Goal: Task Accomplishment & Management: Complete application form

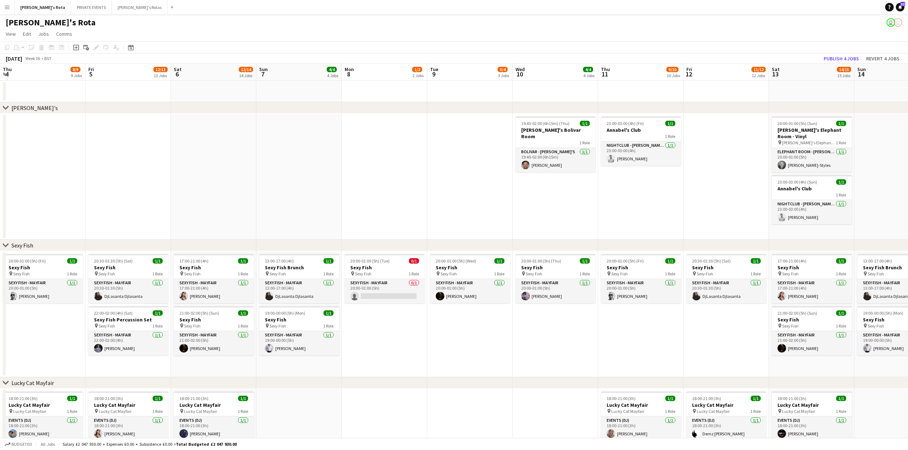
scroll to position [0, 236]
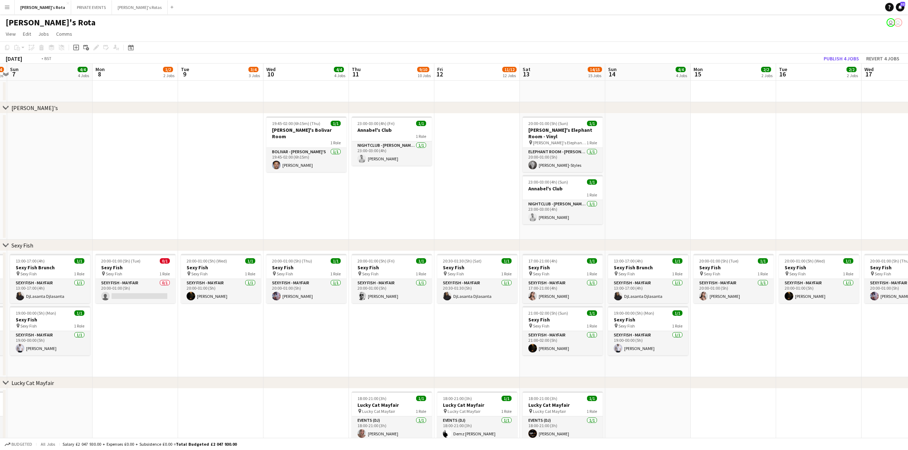
drag, startPoint x: 413, startPoint y: 175, endPoint x: 216, endPoint y: 179, distance: 197.0
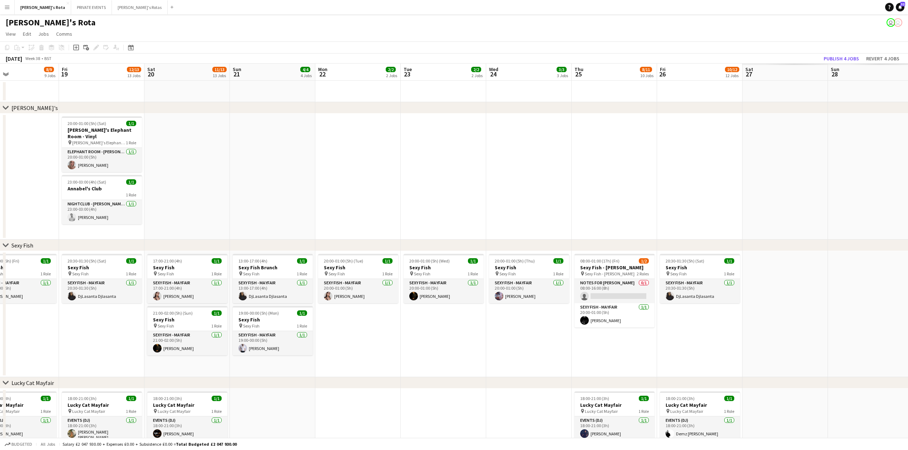
drag, startPoint x: 388, startPoint y: 175, endPoint x: 255, endPoint y: 162, distance: 134.0
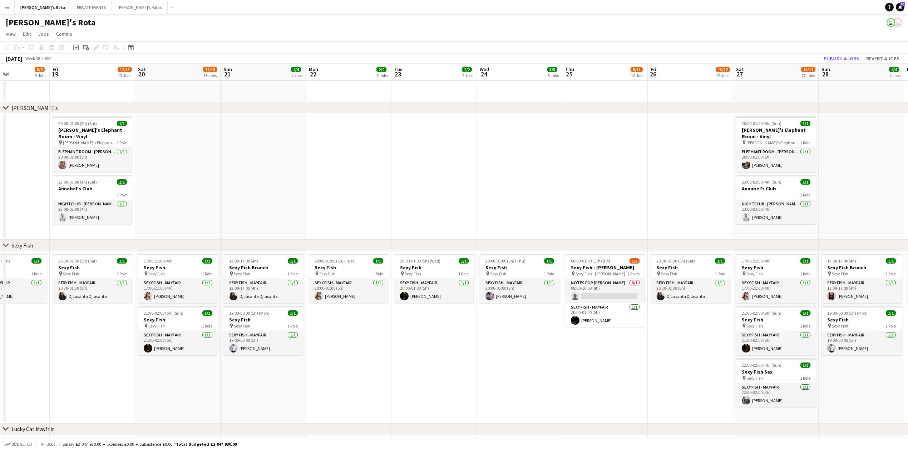
drag, startPoint x: 467, startPoint y: 163, endPoint x: 369, endPoint y: 163, distance: 97.2
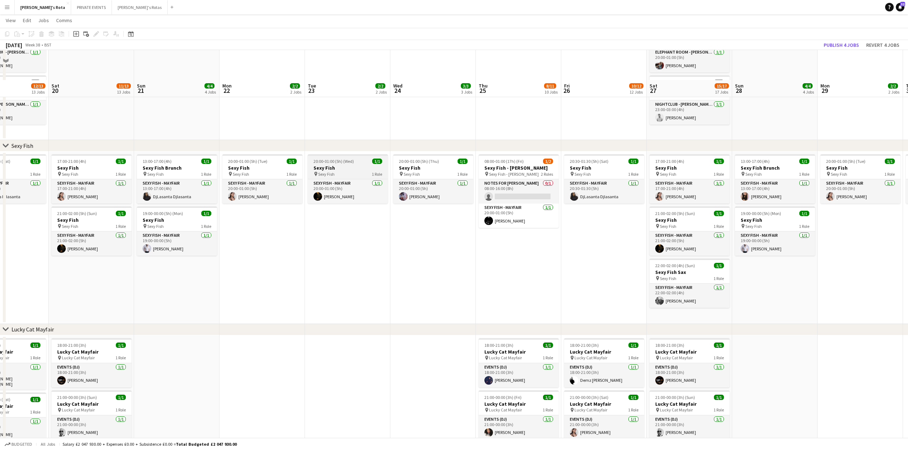
scroll to position [95, 0]
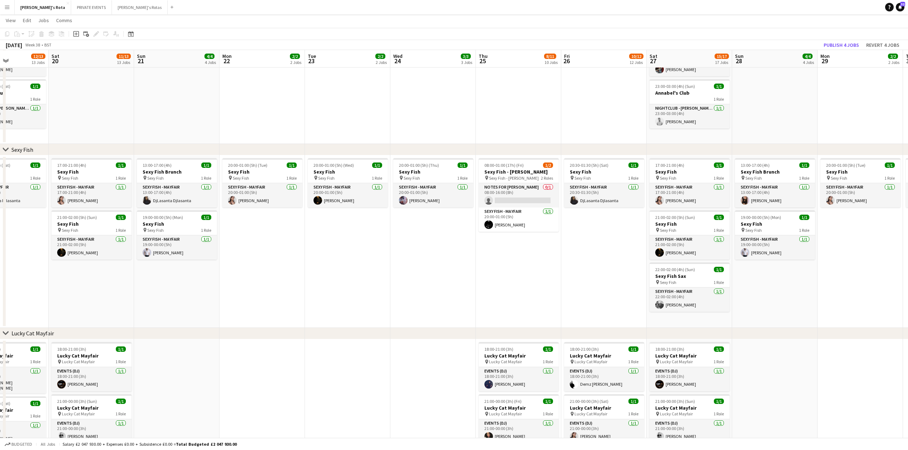
click at [7, 9] on app-icon "Menu" at bounding box center [7, 7] width 6 height 6
click at [95, 38] on link "My Workforce" at bounding box center [107, 39] width 71 height 14
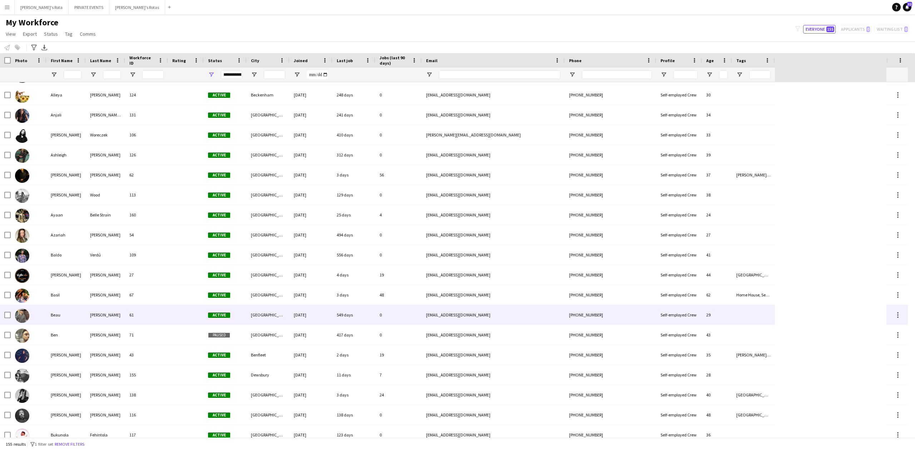
scroll to position [191, 0]
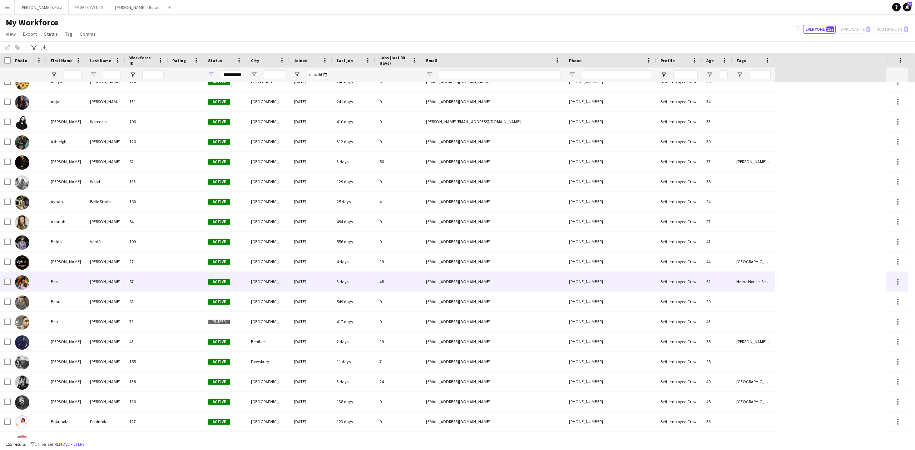
click at [77, 278] on div "Basil" at bounding box center [65, 282] width 39 height 20
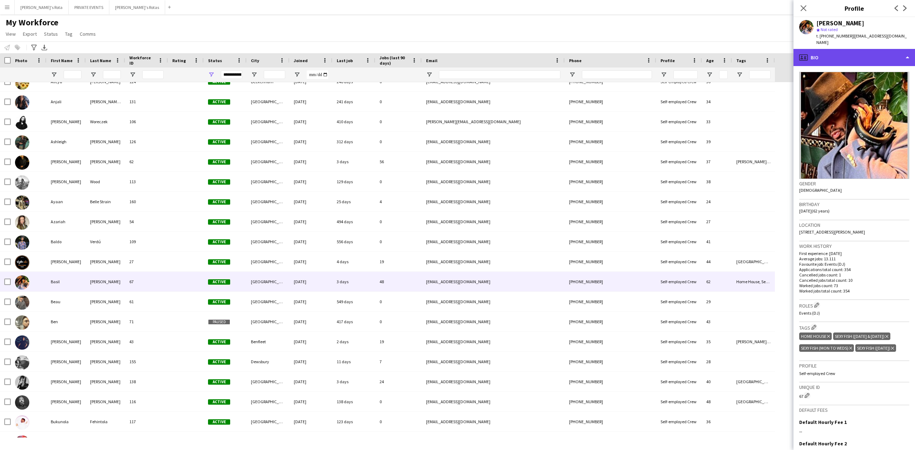
click at [852, 52] on div "profile Bio" at bounding box center [855, 57] width 122 height 17
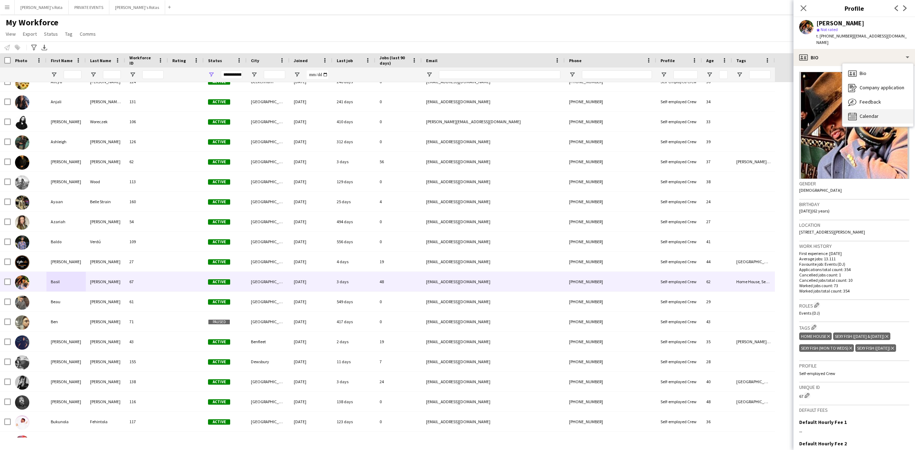
click at [860, 113] on span "Calendar" at bounding box center [869, 116] width 19 height 6
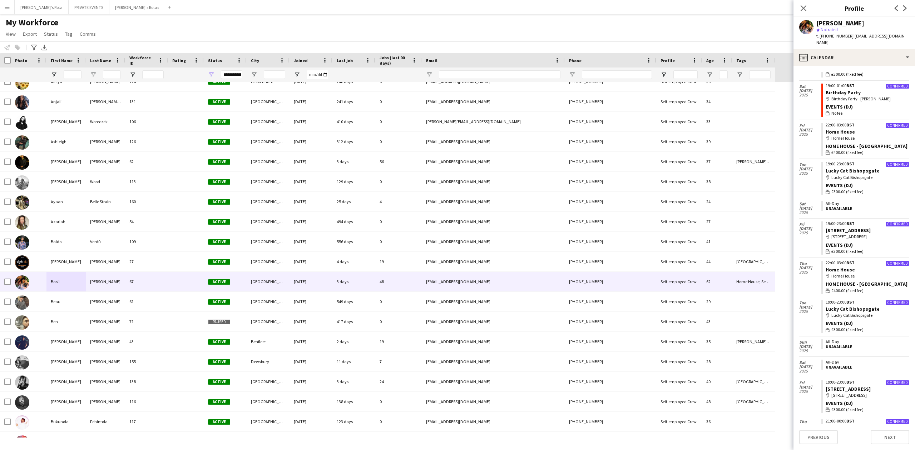
scroll to position [468, 0]
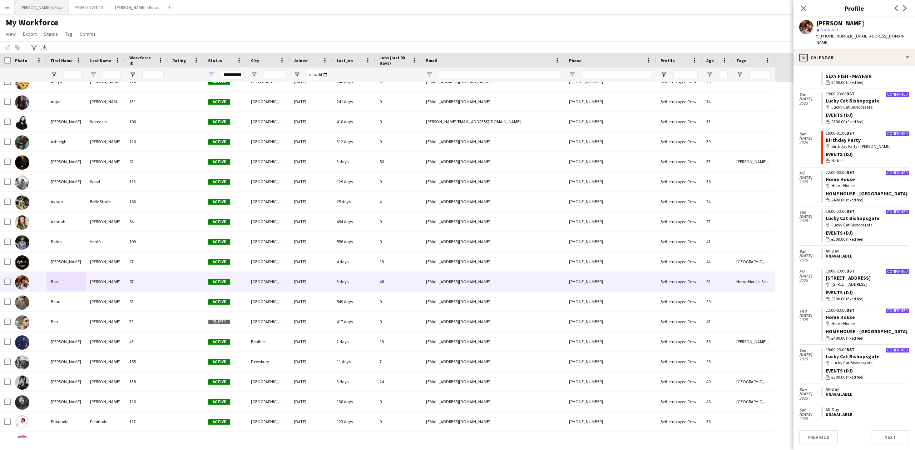
click at [33, 8] on button "[PERSON_NAME]'s Rota Close" at bounding box center [42, 7] width 54 height 14
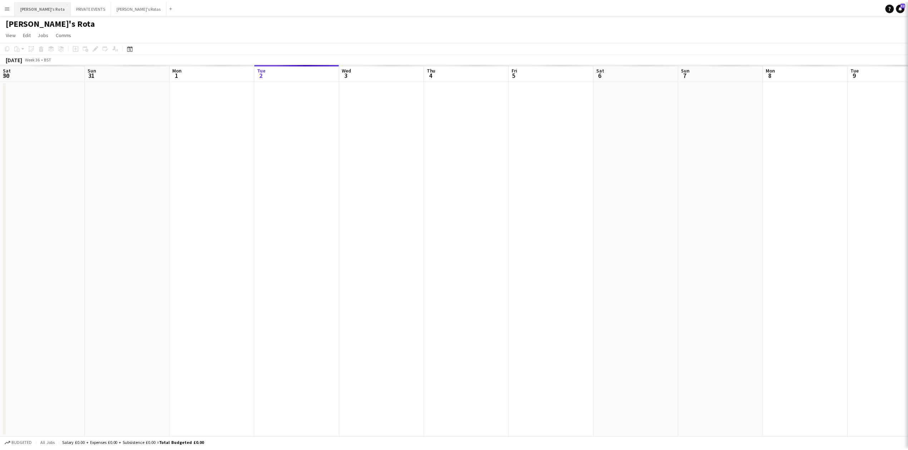
scroll to position [0, 171]
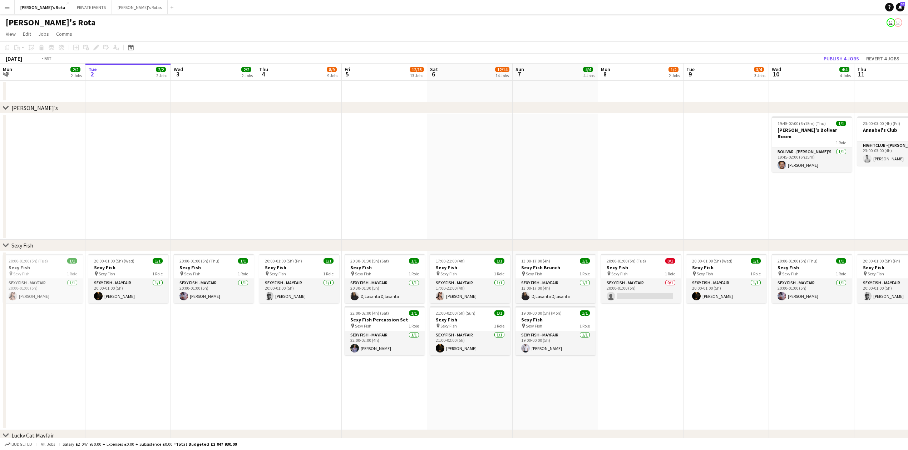
drag, startPoint x: 153, startPoint y: 175, endPoint x: 417, endPoint y: 195, distance: 264.6
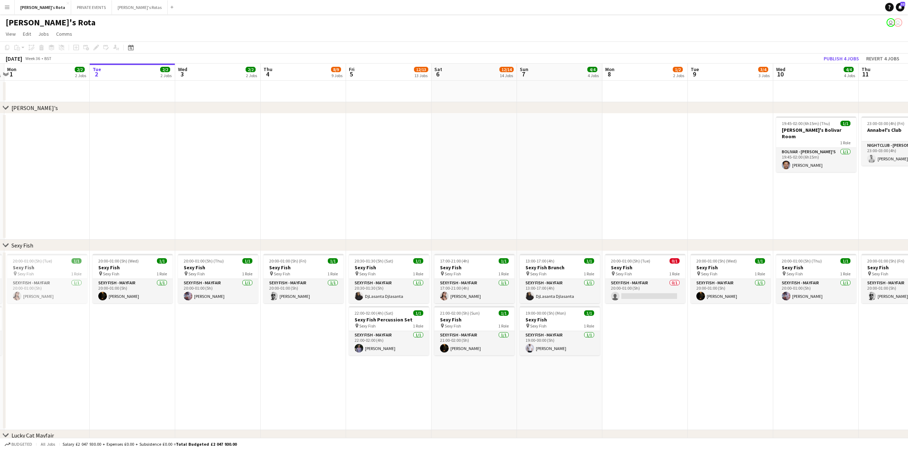
drag, startPoint x: 371, startPoint y: 193, endPoint x: 91, endPoint y: 186, distance: 280.4
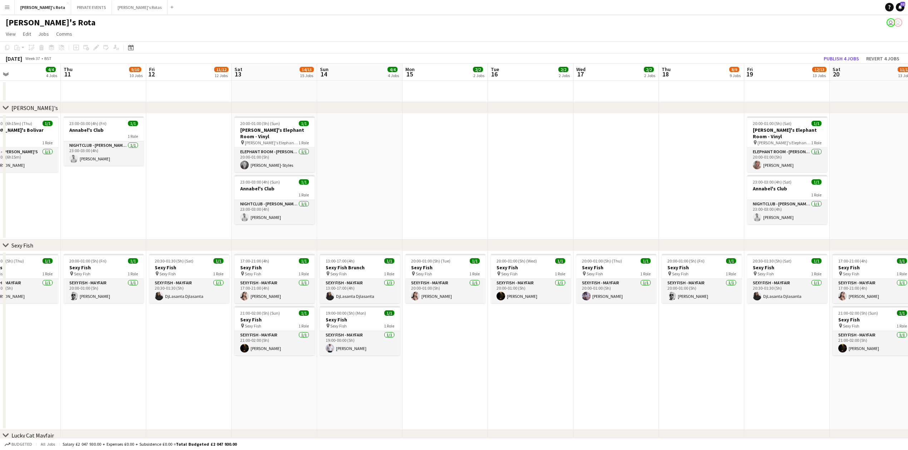
drag, startPoint x: 562, startPoint y: 171, endPoint x: 242, endPoint y: 172, distance: 320.3
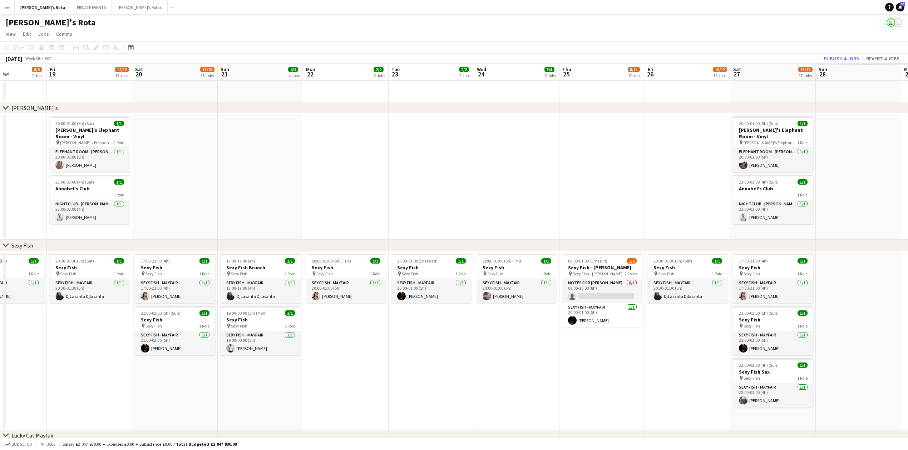
drag, startPoint x: 662, startPoint y: 164, endPoint x: 302, endPoint y: 171, distance: 360.8
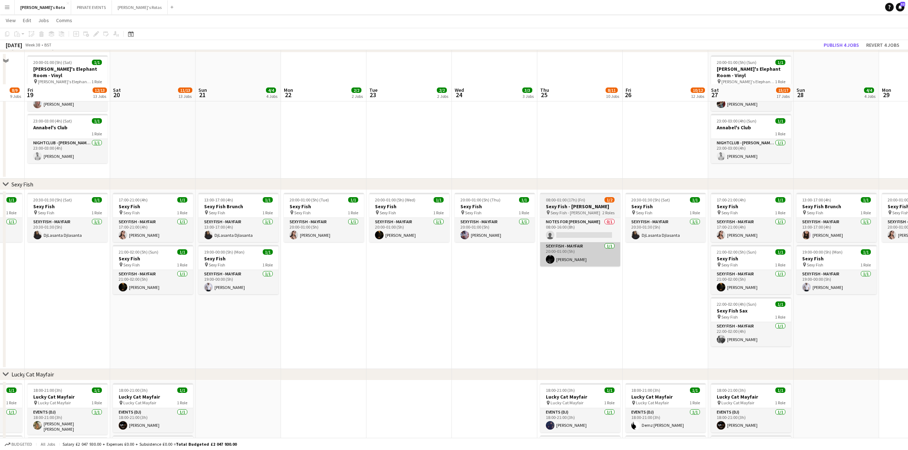
scroll to position [95, 0]
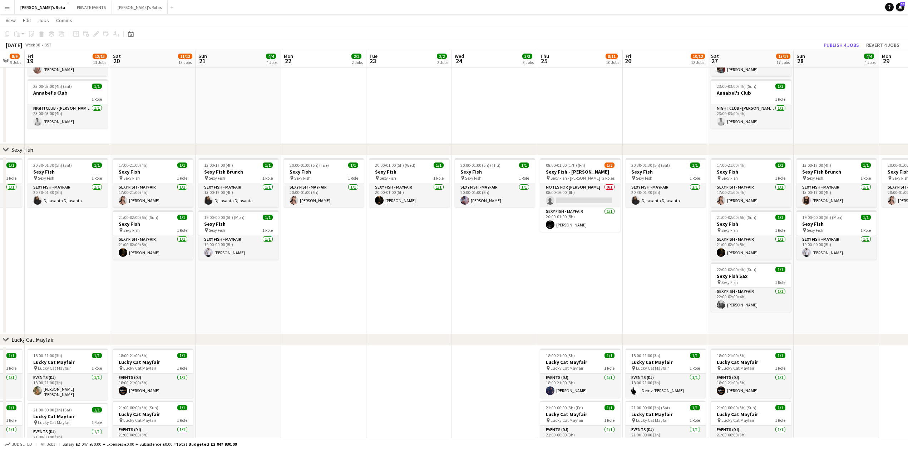
click at [562, 261] on app-date-cell "08:00-01:00 (17h) (Fri) 1/2 Sexy Fish - [PERSON_NAME] pin Sexy Fish - [PERSON_N…" at bounding box center [579, 245] width 85 height 179
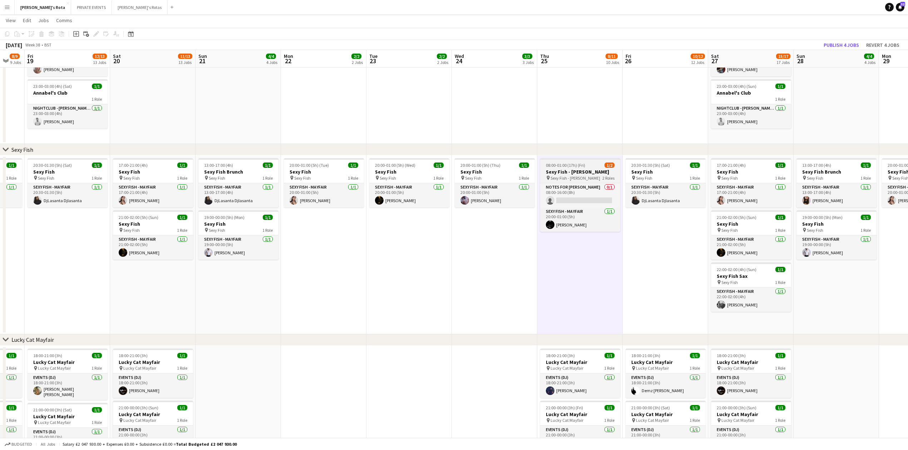
click at [568, 168] on app-job-card "08:00-01:00 (17h) (Fri) 1/2 Sexy Fish - [PERSON_NAME] pin Sexy Fish - [PERSON_N…" at bounding box center [580, 195] width 80 height 74
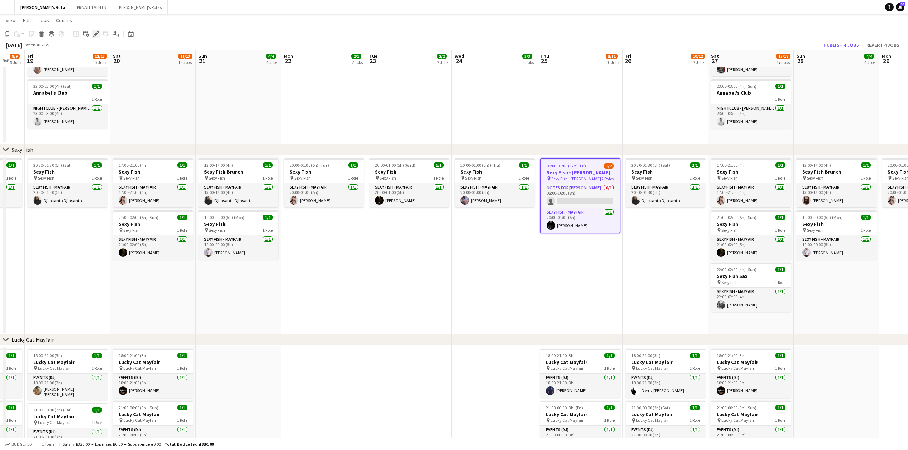
click at [97, 34] on icon at bounding box center [96, 34] width 4 height 4
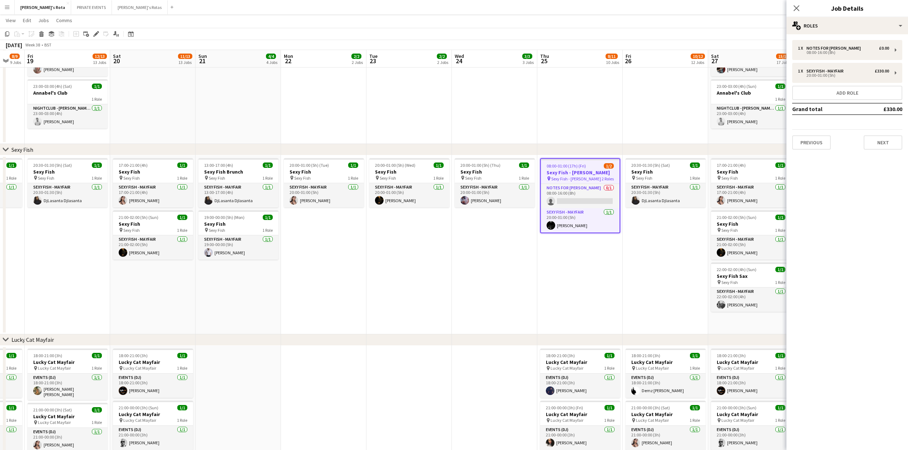
click at [852, 83] on div "1 x Notes for [PERSON_NAME] £0.00 08:00-16:00 (8h) 1 x SEXY FISH - MAYFAIR £330…" at bounding box center [847, 95] width 122 height 110
click at [853, 93] on button "Add role" at bounding box center [847, 93] width 110 height 14
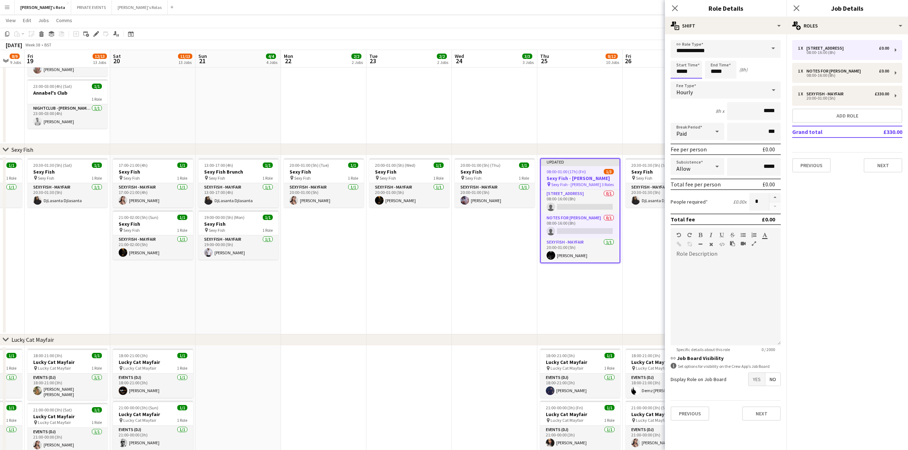
drag, startPoint x: 694, startPoint y: 71, endPoint x: 677, endPoint y: 66, distance: 18.0
click at [695, 71] on input "*****" at bounding box center [686, 70] width 31 height 18
click at [678, 56] on div at bounding box center [679, 57] width 14 height 7
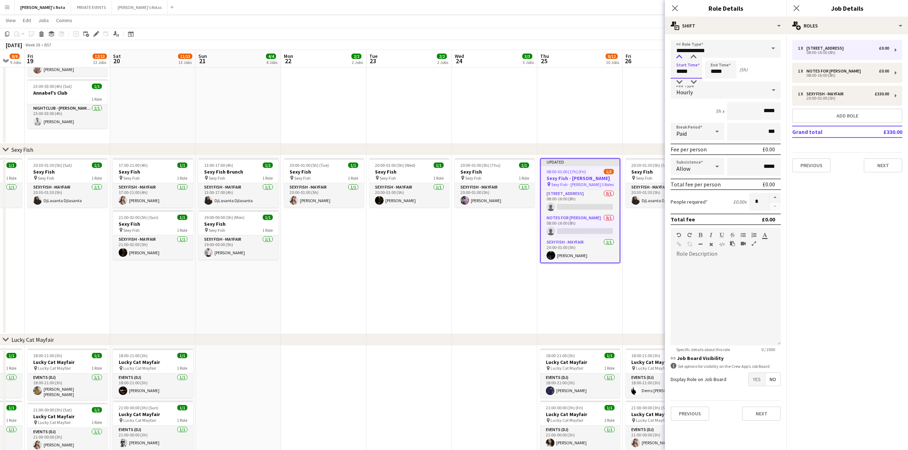
click at [678, 56] on div at bounding box center [679, 57] width 14 height 7
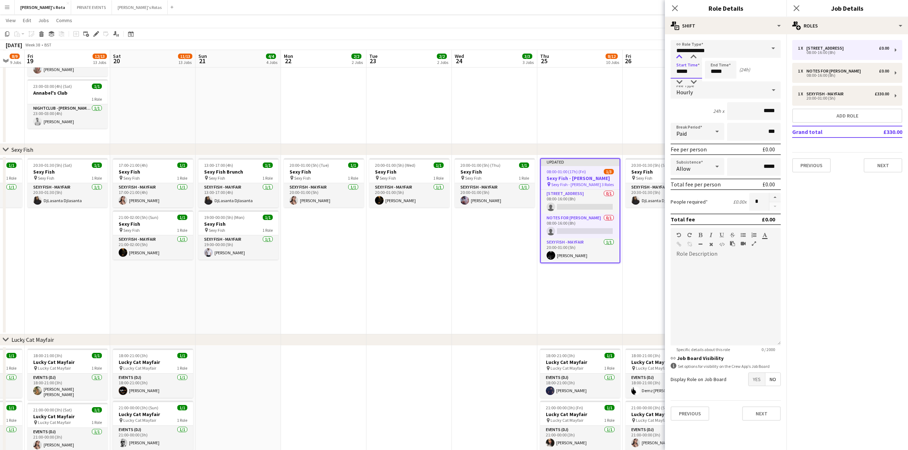
click at [678, 56] on div at bounding box center [679, 57] width 14 height 7
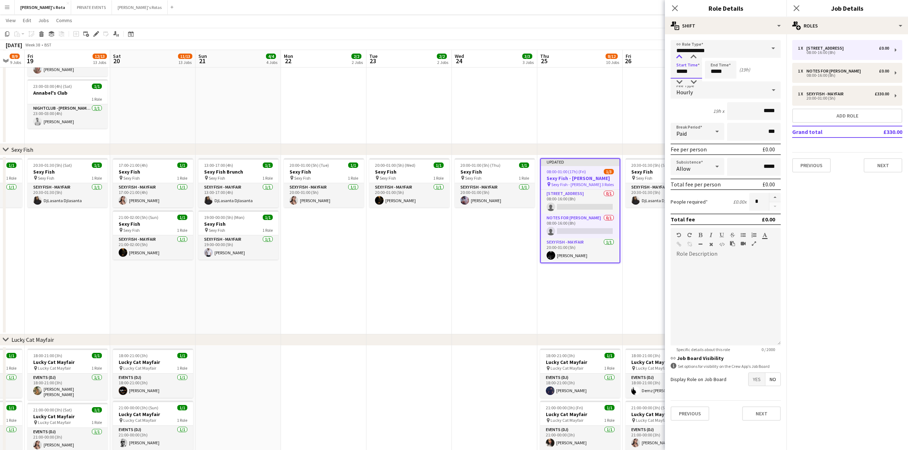
click at [678, 56] on div at bounding box center [679, 57] width 14 height 7
click at [678, 57] on div at bounding box center [679, 57] width 14 height 7
type input "*****"
click at [678, 57] on div at bounding box center [679, 57] width 14 height 7
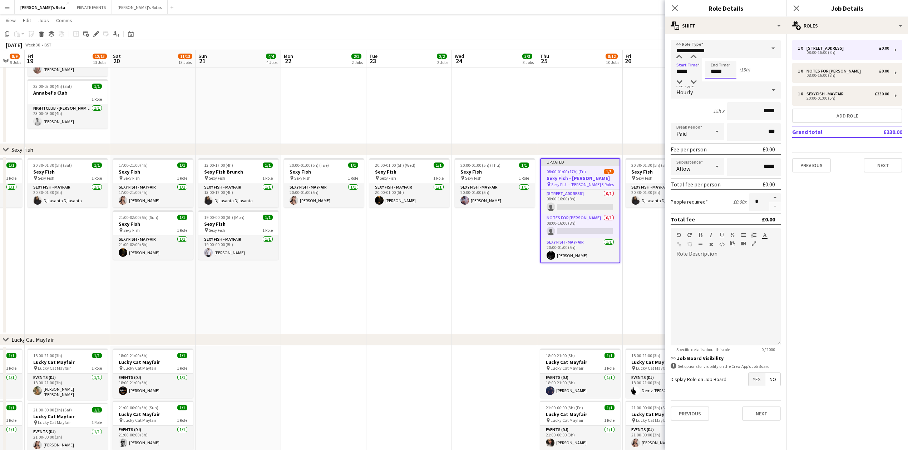
click at [717, 69] on input "*****" at bounding box center [720, 70] width 31 height 18
click at [715, 59] on div at bounding box center [713, 57] width 14 height 7
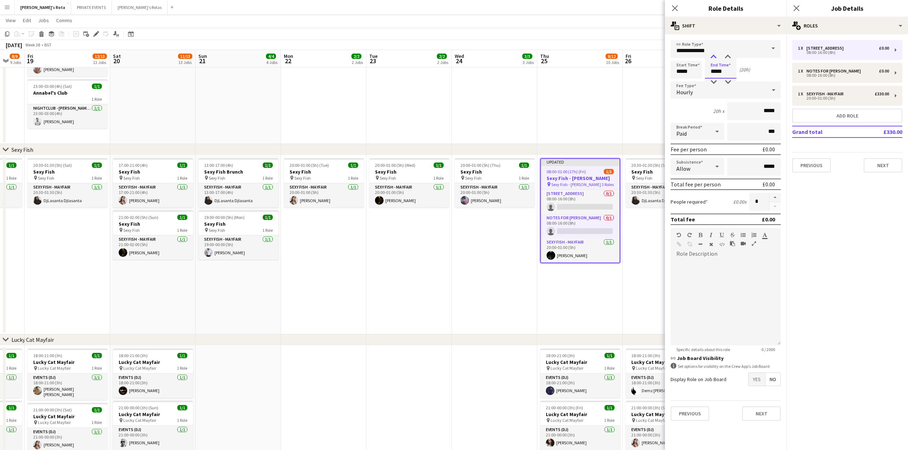
click at [715, 59] on div at bounding box center [713, 57] width 14 height 7
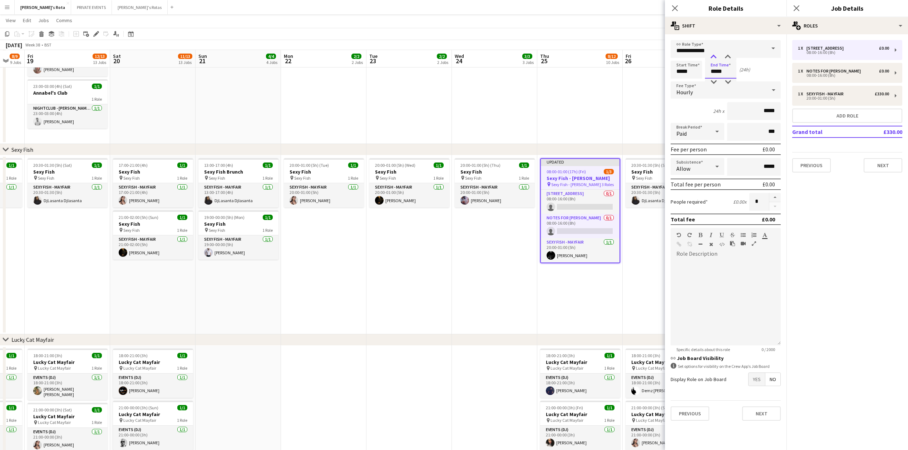
type input "*****"
click at [715, 59] on div at bounding box center [713, 57] width 14 height 7
click at [712, 93] on div "Hourly" at bounding box center [719, 90] width 96 height 17
click at [708, 125] on span "Fixed" at bounding box center [725, 127] width 99 height 7
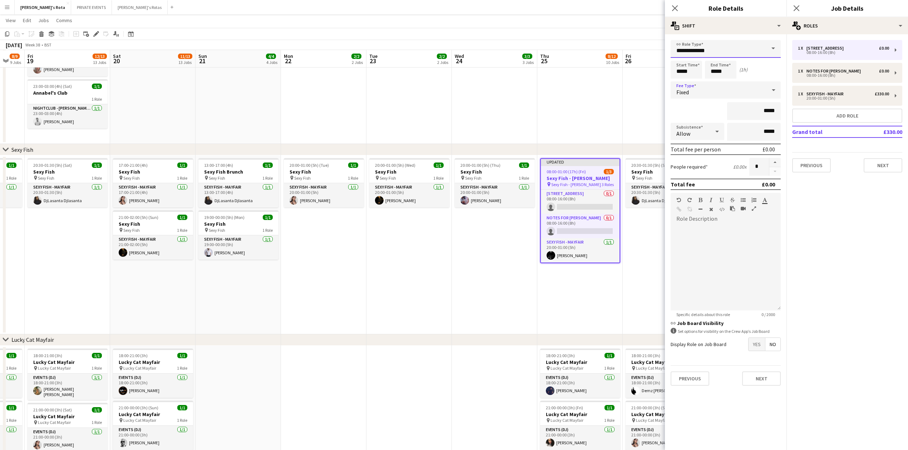
click at [694, 52] on input "**********" at bounding box center [726, 49] width 110 height 18
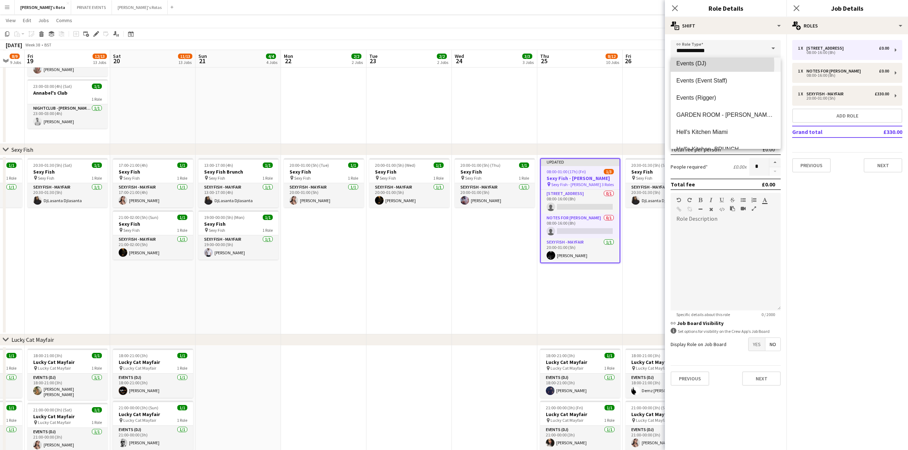
click at [699, 65] on span "Events (DJ)" at bounding box center [725, 63] width 99 height 7
type input "**********"
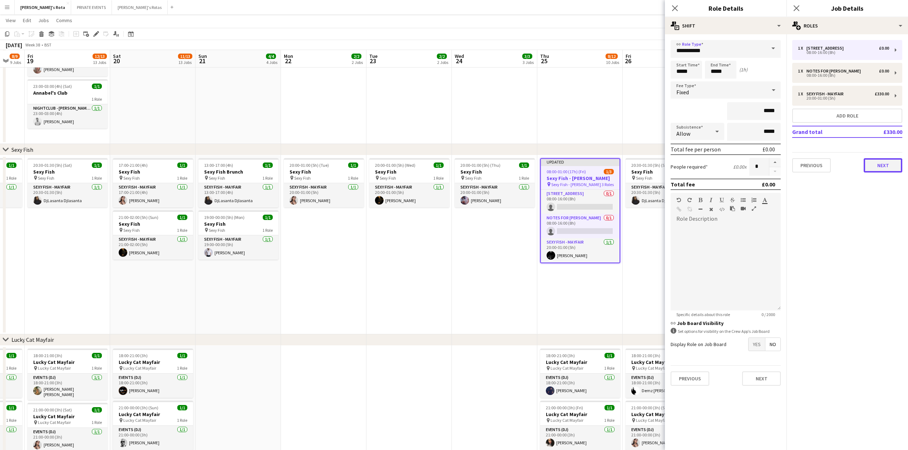
click at [887, 162] on button "Next" at bounding box center [883, 165] width 39 height 14
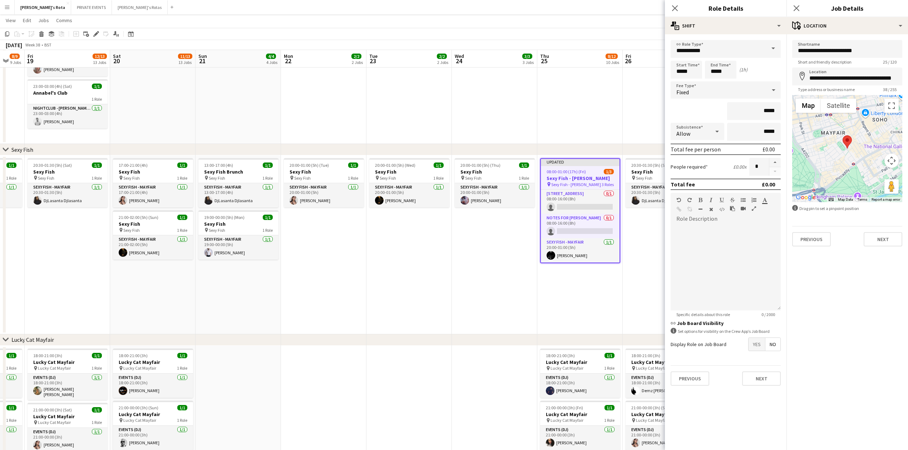
click at [888, 230] on div "Previous Next" at bounding box center [847, 236] width 110 height 20
click at [888, 243] on button "Next" at bounding box center [883, 239] width 39 height 14
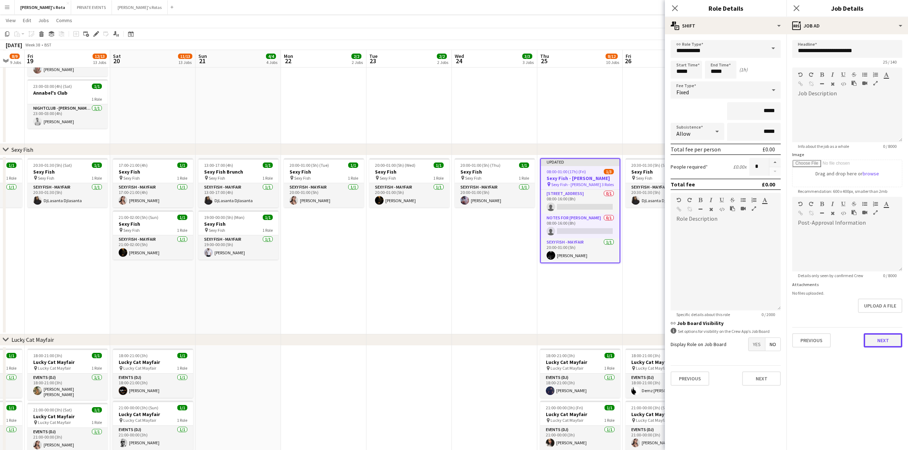
click at [886, 340] on button "Next" at bounding box center [883, 341] width 39 height 14
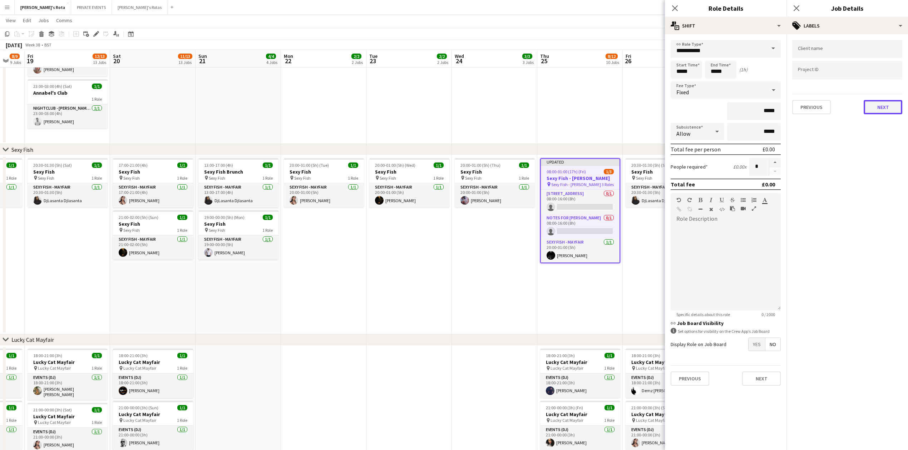
click at [883, 109] on button "Next" at bounding box center [883, 107] width 39 height 14
click at [887, 135] on button "Next" at bounding box center [883, 138] width 39 height 14
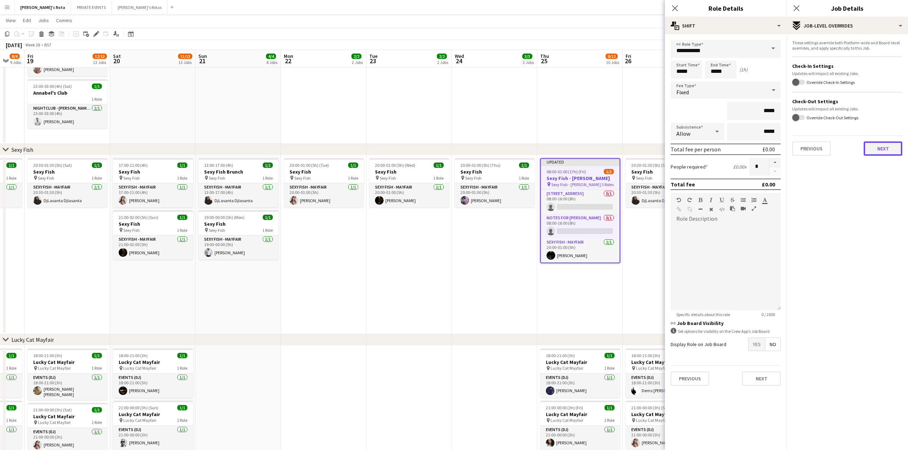
click at [887, 149] on button "Next" at bounding box center [883, 149] width 39 height 14
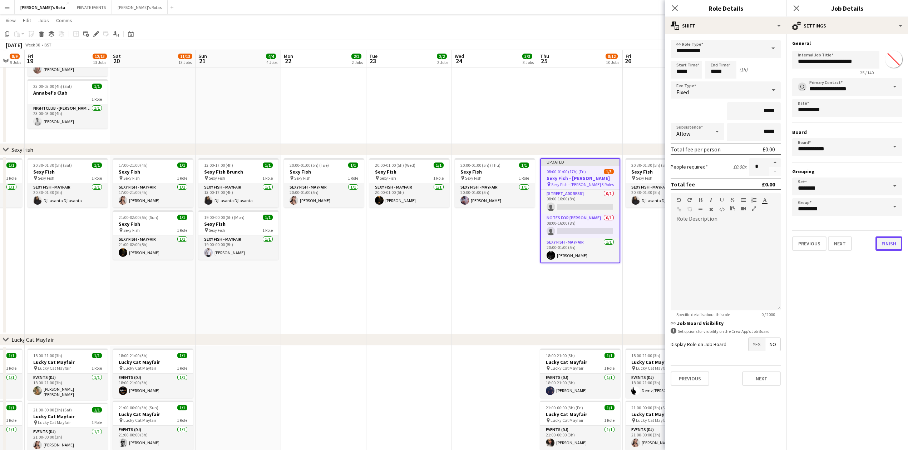
click at [890, 242] on button "Finish" at bounding box center [888, 244] width 27 height 14
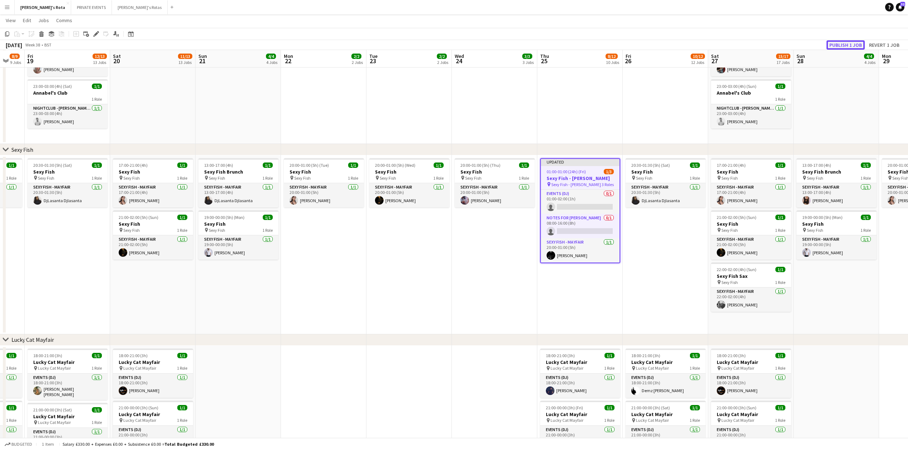
click at [843, 47] on button "Publish 1 job" at bounding box center [845, 44] width 38 height 9
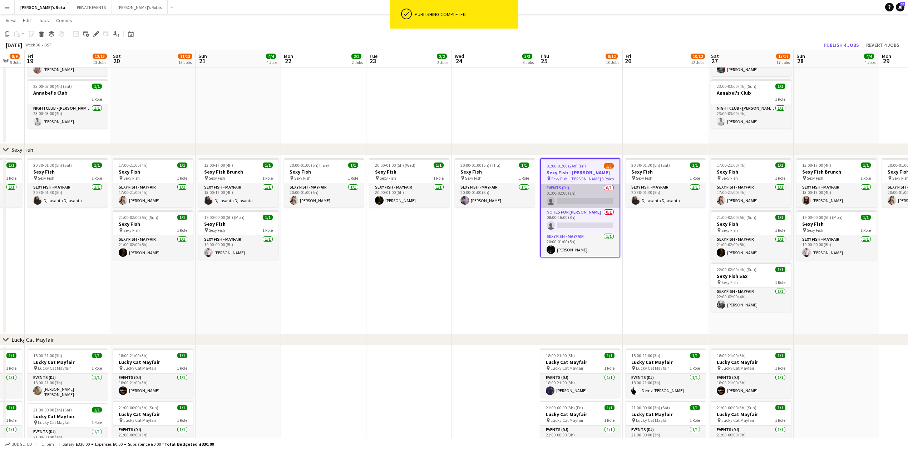
click at [569, 192] on app-card-role "Events (DJ) 0/1 01:00-02:00 (1h) single-neutral-actions" at bounding box center [580, 196] width 79 height 24
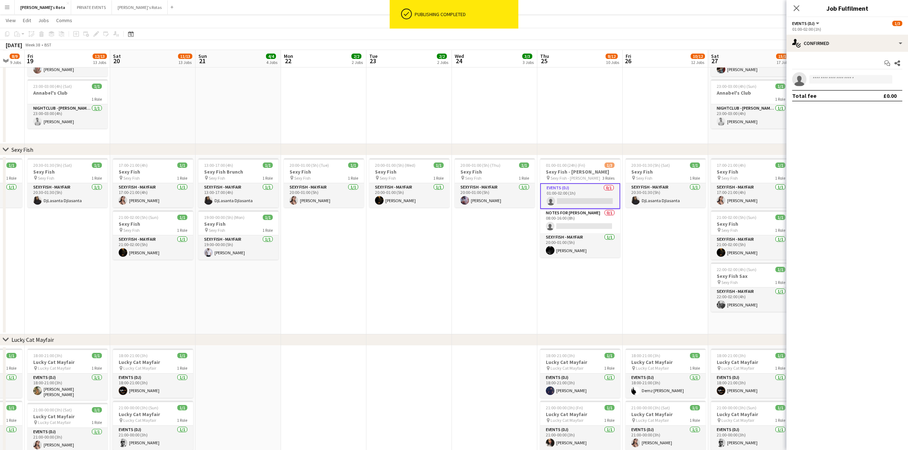
click at [844, 74] on app-invite-slot "single-neutral-actions" at bounding box center [847, 79] width 122 height 14
click at [844, 75] on input at bounding box center [850, 79] width 83 height 9
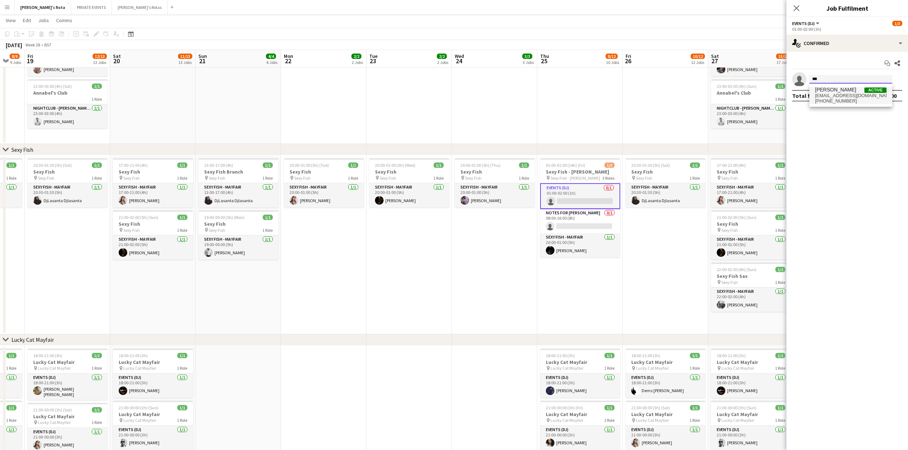
type input "***"
click at [844, 90] on span "[PERSON_NAME] Active" at bounding box center [850, 90] width 71 height 6
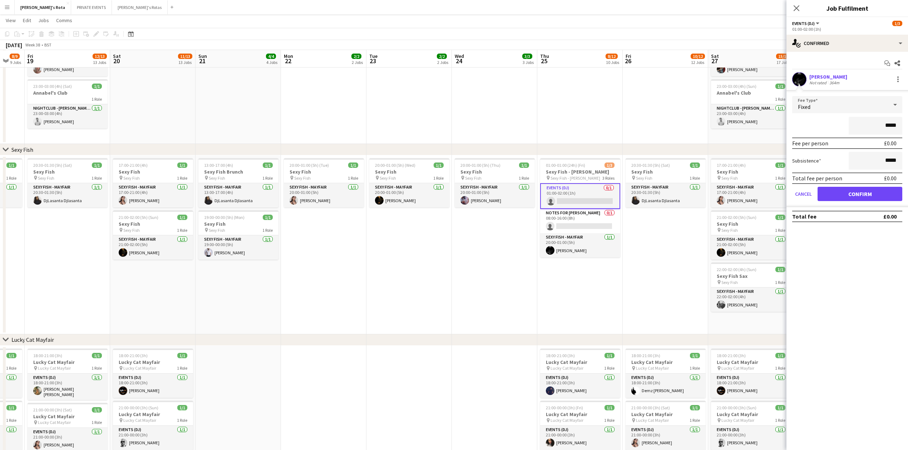
click at [854, 185] on form "Fee Type Fixed ***** Fee per person £0.00 Subsistence ***** Total fee per perso…" at bounding box center [847, 151] width 122 height 111
click at [857, 189] on button "Confirm" at bounding box center [860, 194] width 85 height 14
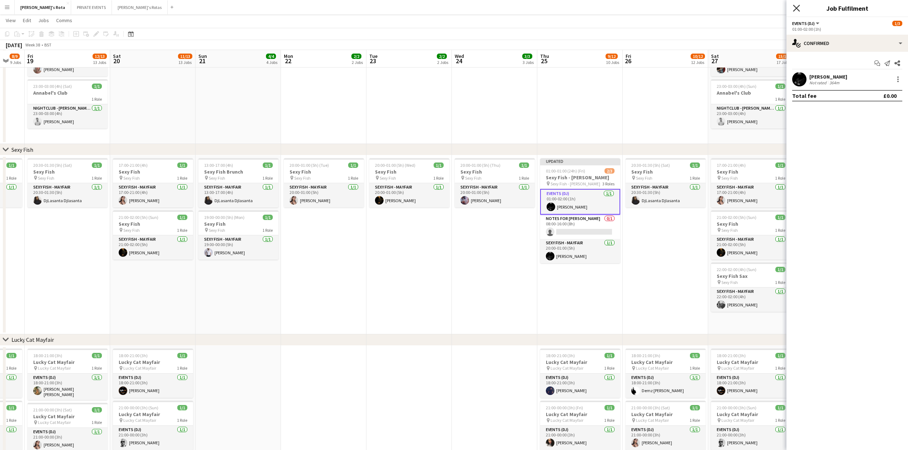
click at [795, 8] on icon at bounding box center [796, 8] width 7 height 7
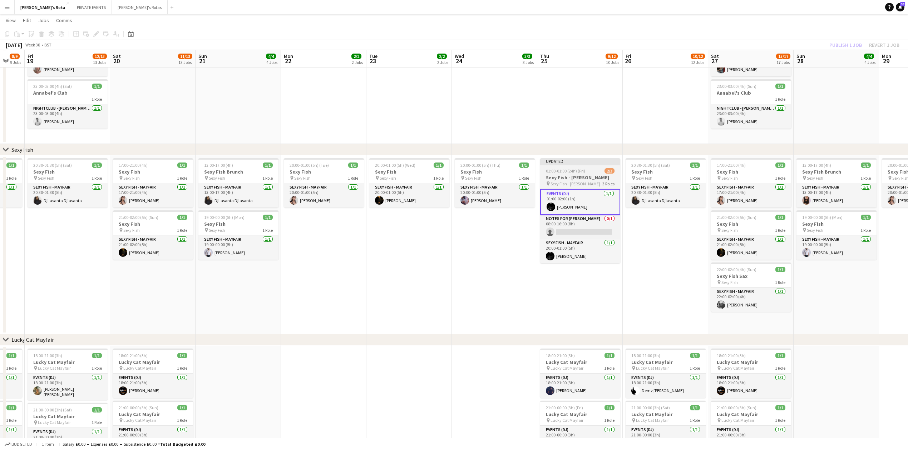
click at [573, 174] on app-job-card "Updated 01:00-01:00 (24h) (Fri) 2/3 Sexy Fish - [PERSON_NAME] pin Sexy Fish - […" at bounding box center [580, 210] width 80 height 105
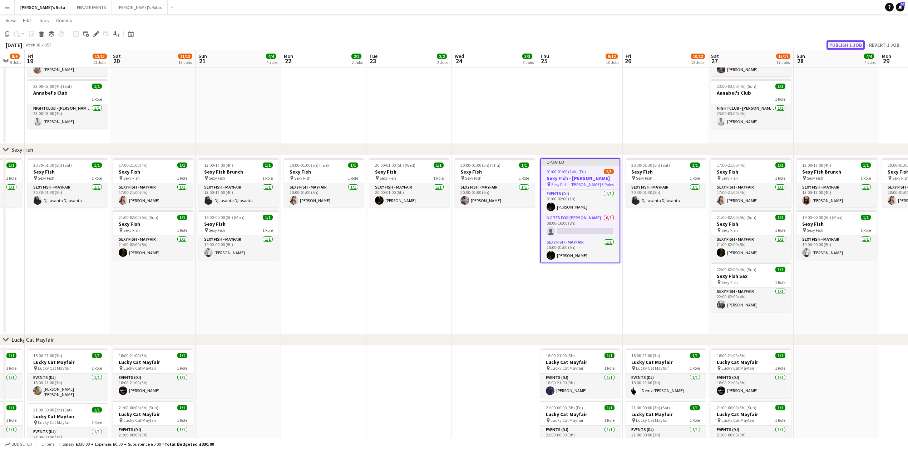
click at [841, 42] on button "Publish 1 job" at bounding box center [845, 44] width 38 height 9
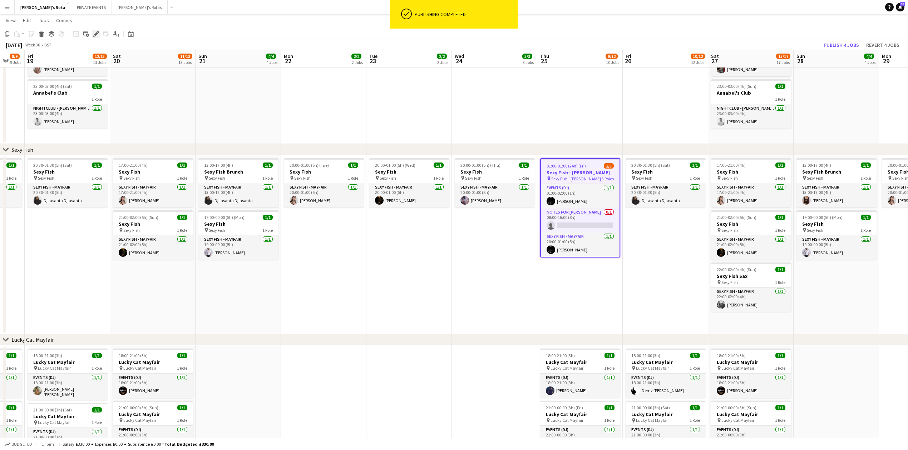
click at [98, 33] on icon "Edit" at bounding box center [96, 34] width 6 height 6
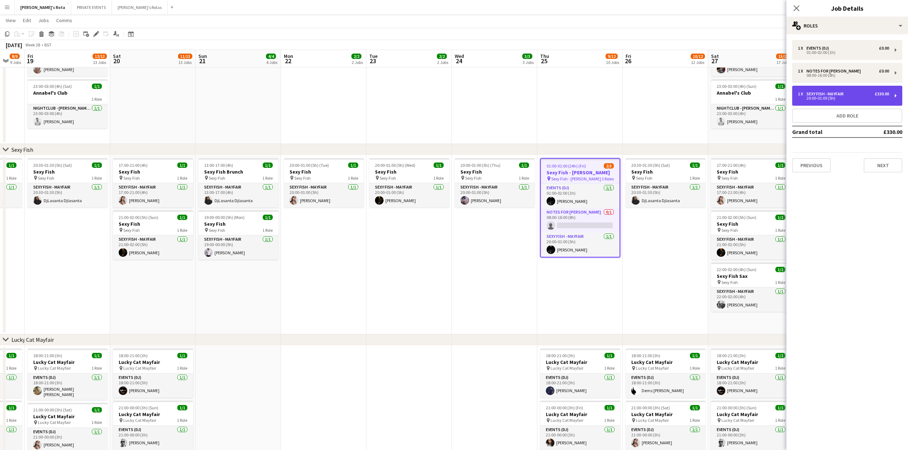
click at [843, 98] on div "20:00-01:00 (5h)" at bounding box center [843, 99] width 91 height 4
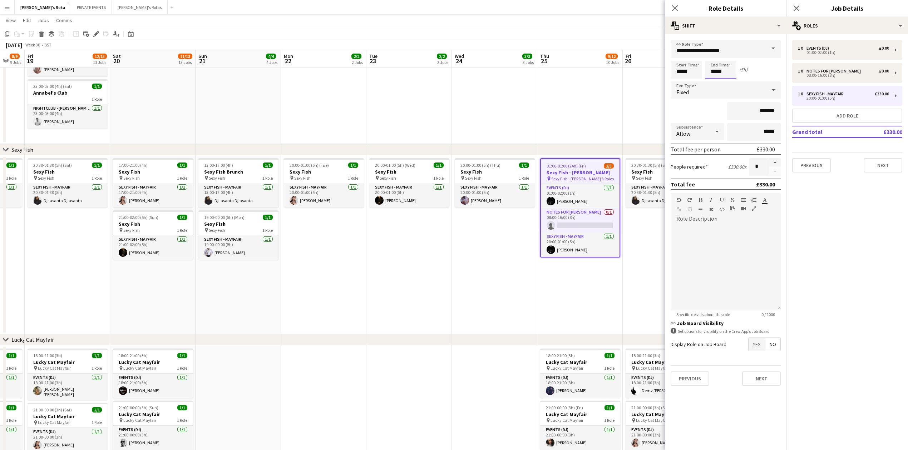
click at [715, 69] on input "*****" at bounding box center [720, 70] width 31 height 18
click at [713, 82] on div at bounding box center [713, 82] width 14 height 7
type input "*****"
click at [713, 82] on div at bounding box center [713, 82] width 14 height 7
click at [891, 168] on button "Next" at bounding box center [883, 165] width 39 height 14
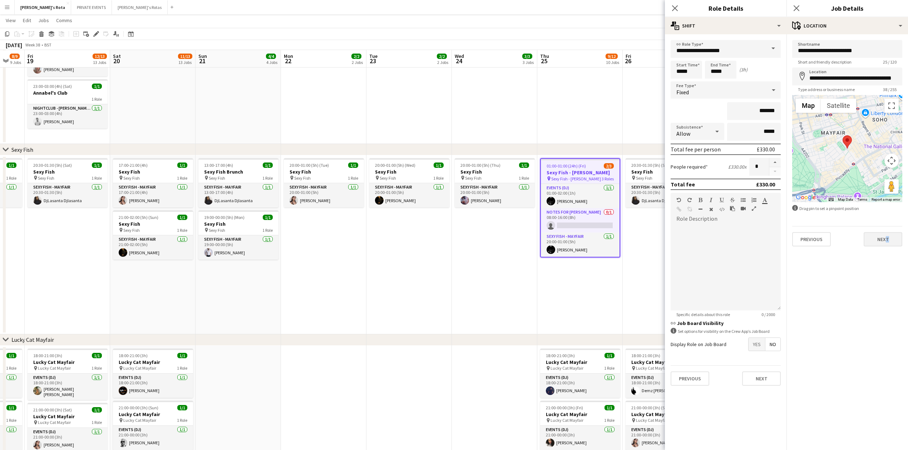
drag, startPoint x: 884, startPoint y: 247, endPoint x: 884, endPoint y: 235, distance: 11.8
click at [884, 235] on mat-expansion-panel "**********" at bounding box center [847, 242] width 122 height 416
click at [884, 238] on button "Next" at bounding box center [883, 239] width 39 height 14
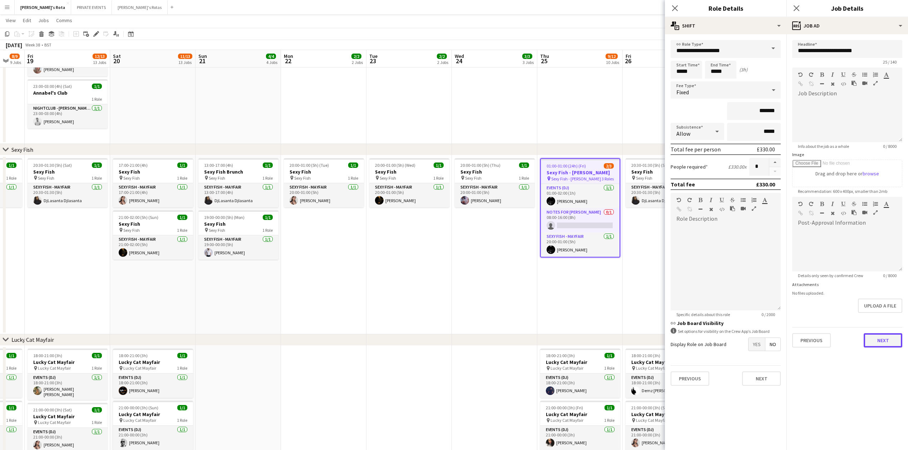
click at [883, 339] on button "Next" at bounding box center [883, 341] width 39 height 14
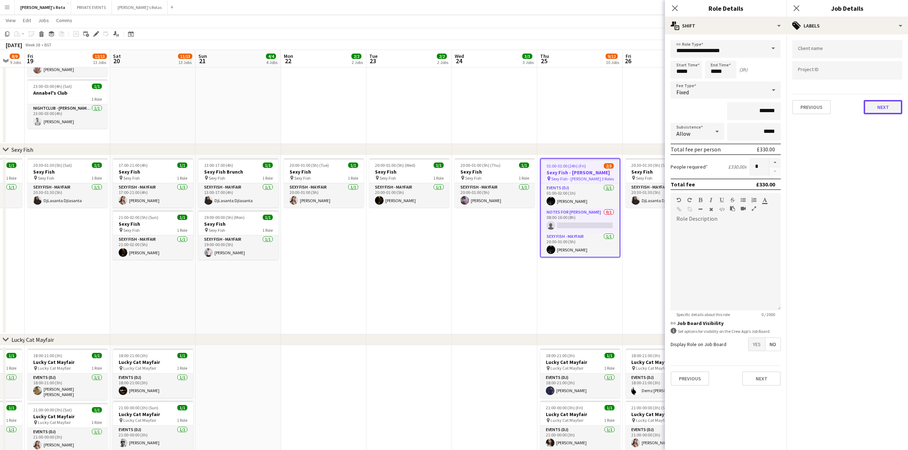
click at [881, 107] on button "Next" at bounding box center [883, 107] width 39 height 14
click at [885, 132] on button "Next" at bounding box center [883, 138] width 39 height 14
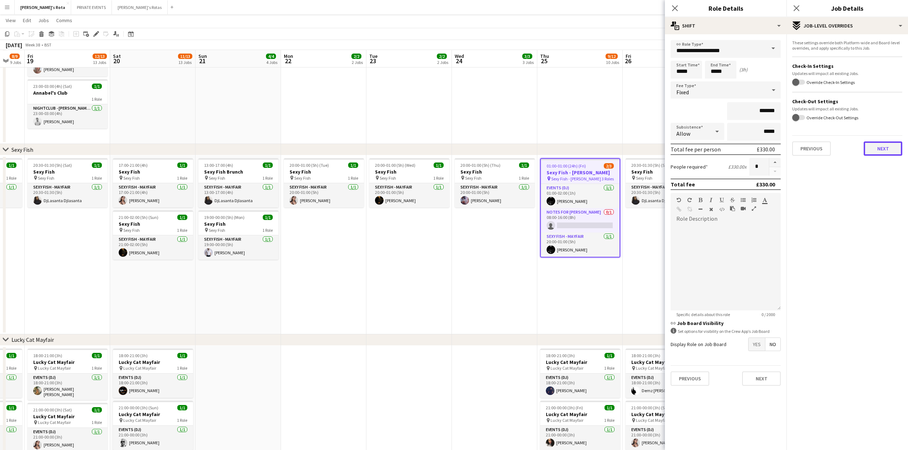
click at [888, 153] on button "Next" at bounding box center [883, 149] width 39 height 14
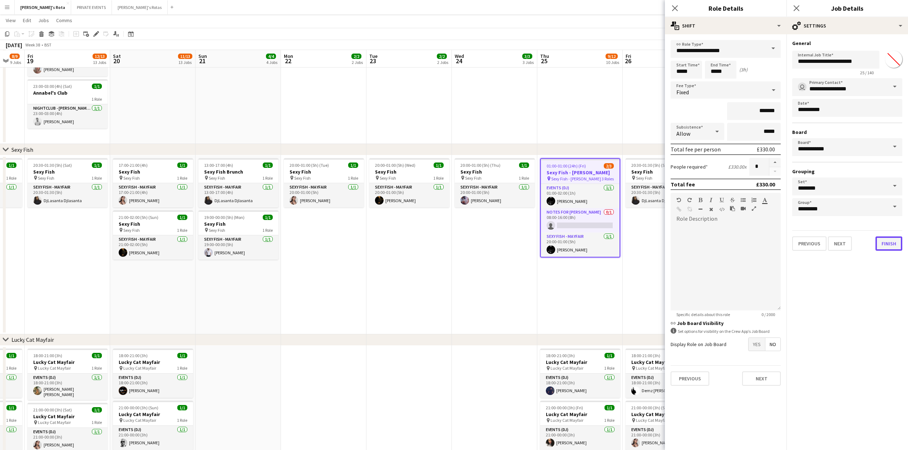
click at [888, 242] on button "Finish" at bounding box center [888, 244] width 27 height 14
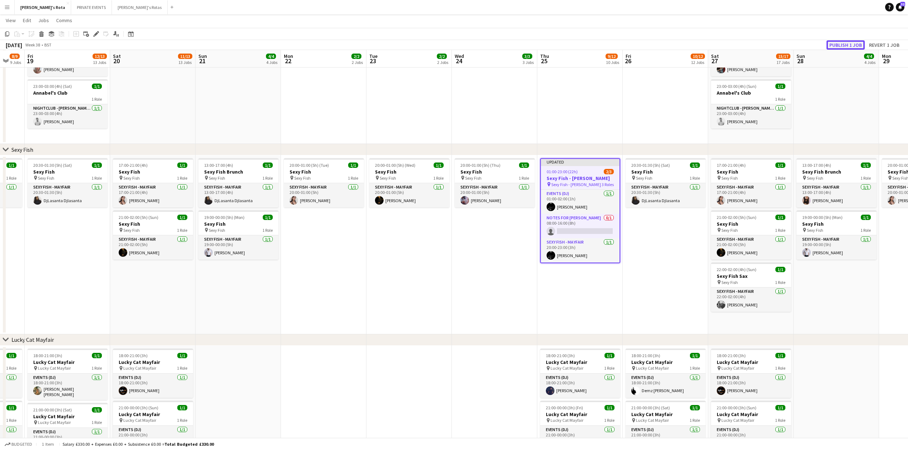
click at [835, 42] on button "Publish 1 job" at bounding box center [845, 44] width 38 height 9
click at [98, 33] on icon at bounding box center [96, 34] width 4 height 4
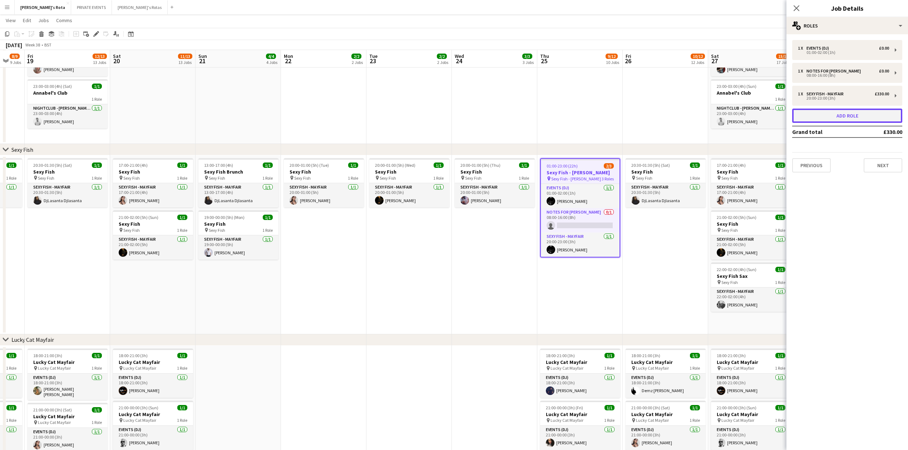
click at [855, 119] on button "Add role" at bounding box center [847, 116] width 110 height 14
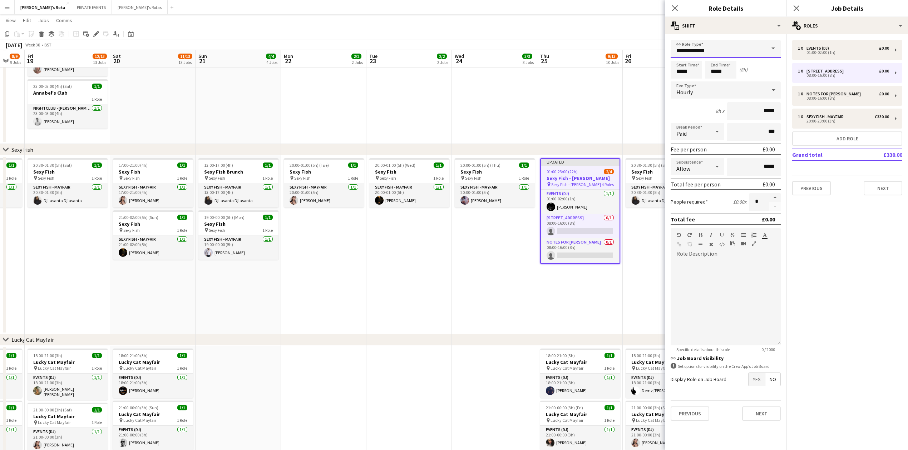
click at [725, 46] on input "**********" at bounding box center [726, 49] width 110 height 18
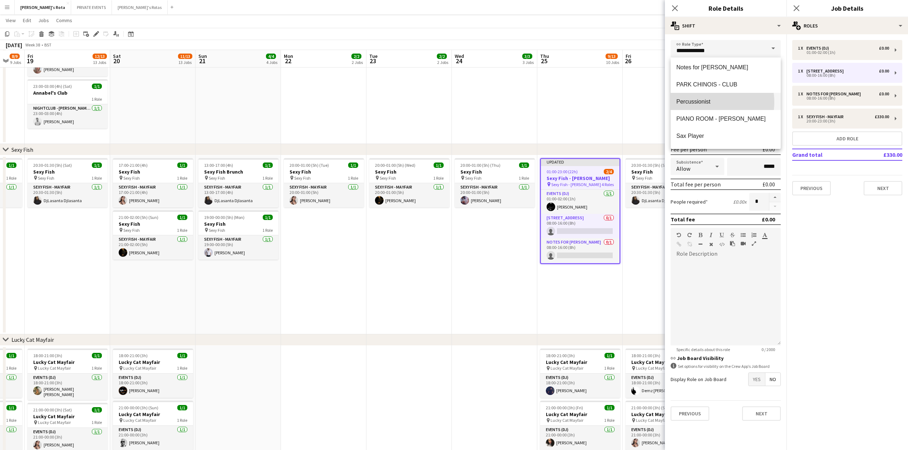
click at [704, 102] on span "Percussionist" at bounding box center [725, 101] width 99 height 7
type input "**********"
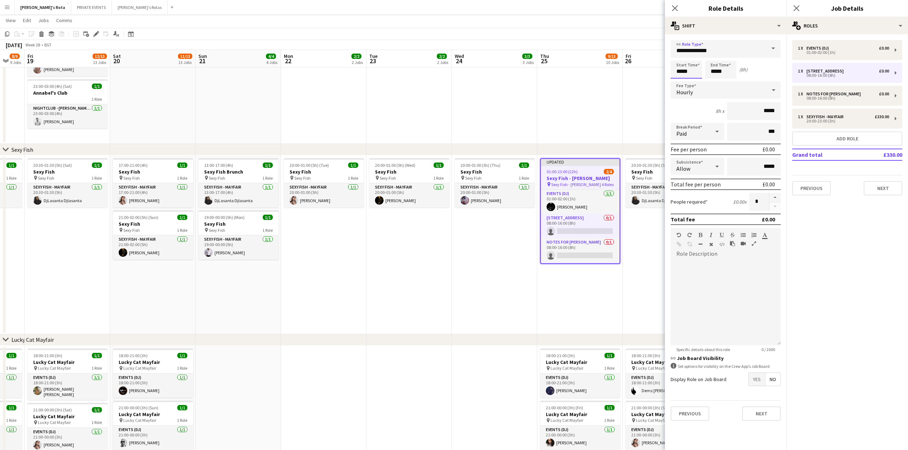
click at [685, 72] on input "*****" at bounding box center [686, 70] width 31 height 18
click at [679, 55] on div at bounding box center [679, 57] width 14 height 7
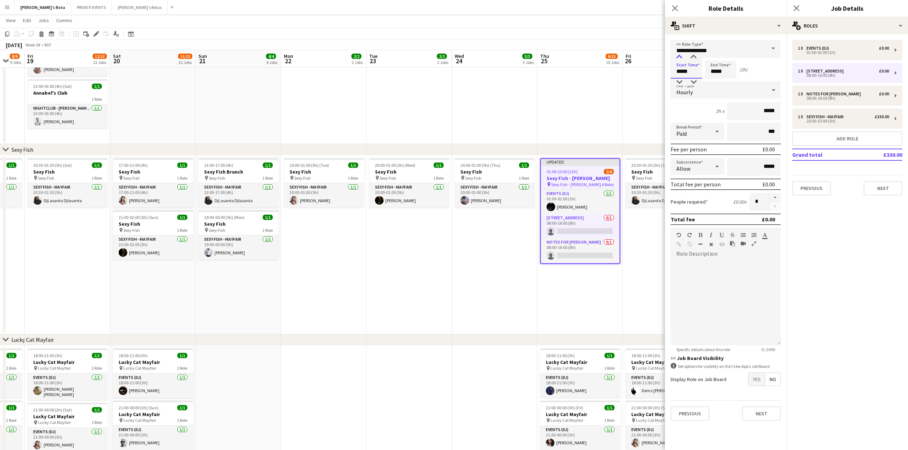
click at [679, 55] on div at bounding box center [679, 57] width 14 height 7
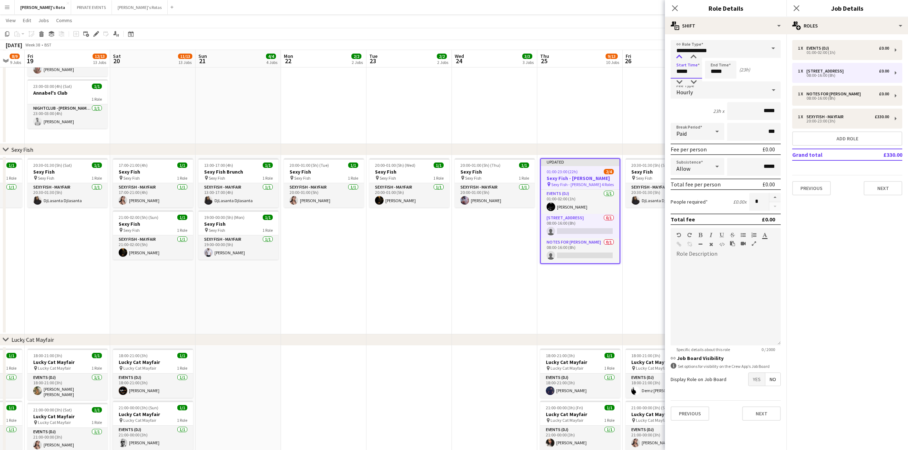
click at [679, 55] on div at bounding box center [679, 57] width 14 height 7
type input "*****"
click at [679, 55] on div at bounding box center [679, 57] width 14 height 7
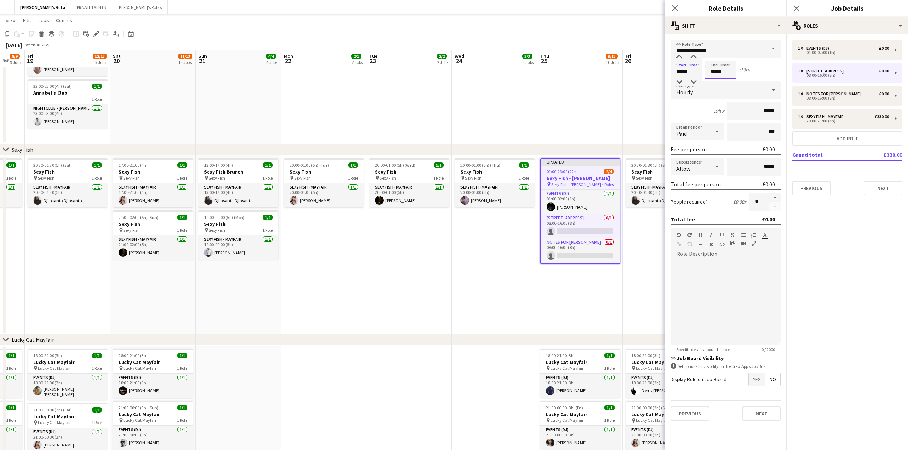
drag, startPoint x: 724, startPoint y: 72, endPoint x: 724, endPoint y: 68, distance: 3.9
click at [724, 70] on input "*****" at bounding box center [720, 70] width 31 height 18
click at [712, 54] on input "**********" at bounding box center [726, 49] width 110 height 18
drag, startPoint x: 724, startPoint y: 49, endPoint x: 731, endPoint y: 49, distance: 7.2
click at [724, 49] on input "**********" at bounding box center [726, 49] width 110 height 18
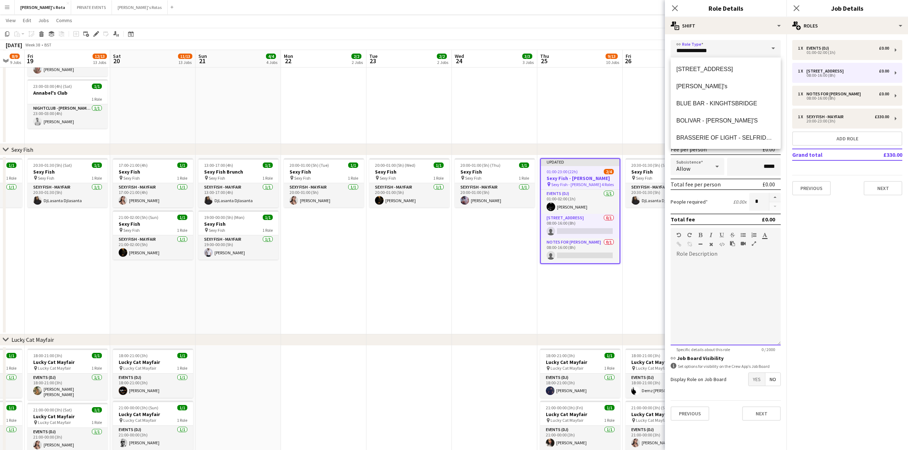
drag, startPoint x: 745, startPoint y: 238, endPoint x: 745, endPoint y: 232, distance: 5.7
click at [745, 236] on div at bounding box center [751, 236] width 21 height 9
drag, startPoint x: 724, startPoint y: 73, endPoint x: 717, endPoint y: 63, distance: 12.6
click at [724, 73] on input "*****" at bounding box center [720, 70] width 31 height 18
click at [712, 56] on div at bounding box center [713, 57] width 14 height 7
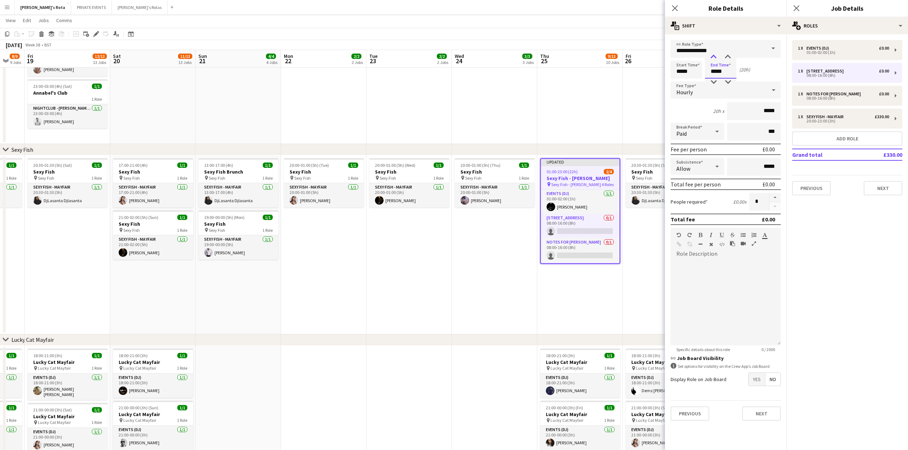
click at [712, 56] on div at bounding box center [713, 57] width 14 height 7
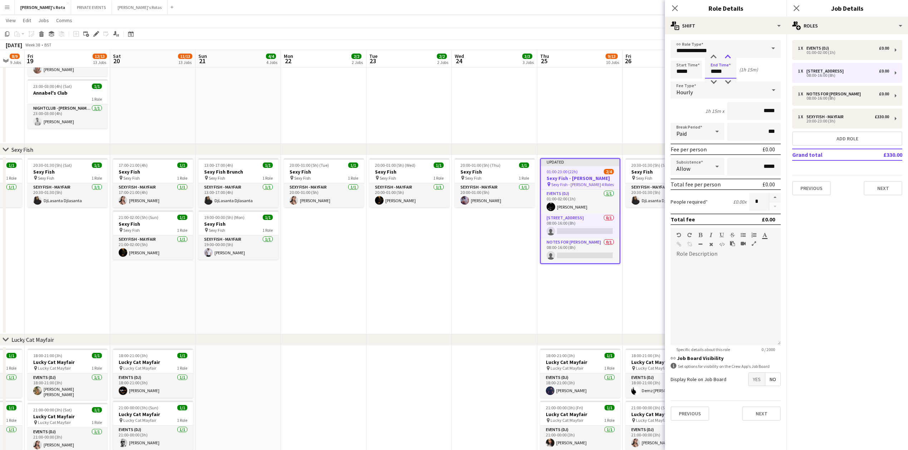
click at [728, 55] on div at bounding box center [728, 57] width 14 height 7
type input "*****"
click at [728, 55] on div at bounding box center [728, 57] width 14 height 7
click at [691, 89] on span "Hourly" at bounding box center [684, 92] width 16 height 7
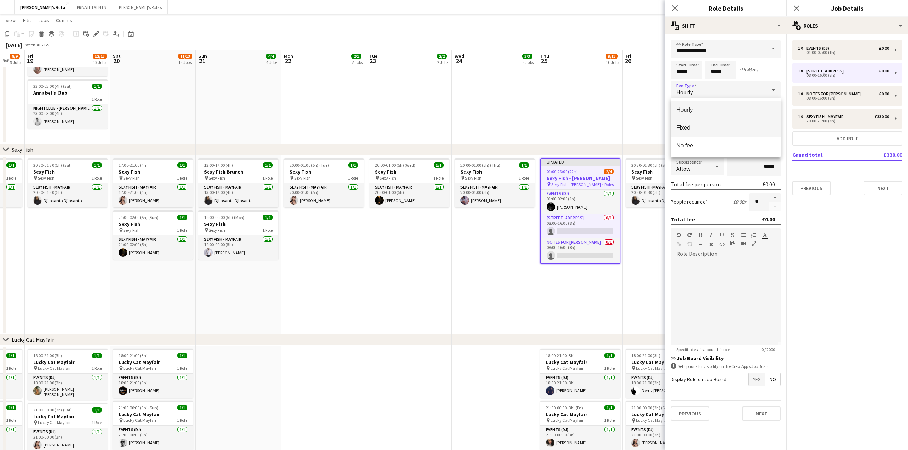
click at [690, 129] on span "Fixed" at bounding box center [725, 127] width 99 height 7
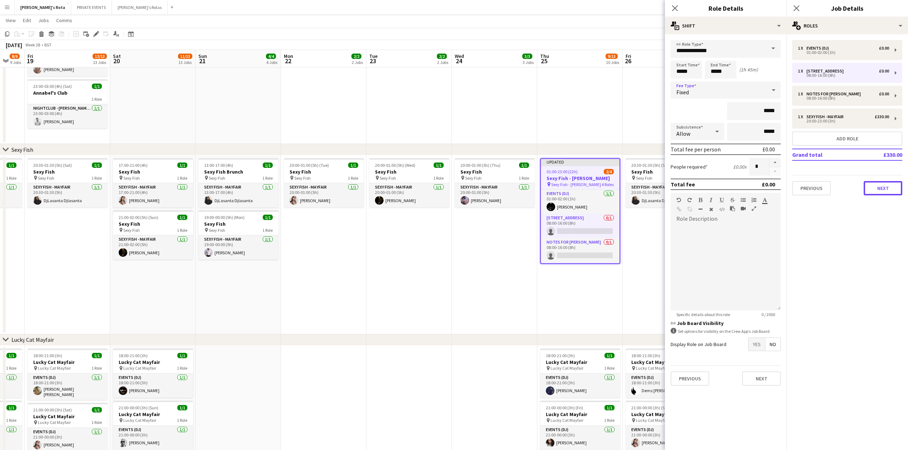
click at [880, 185] on button "Next" at bounding box center [883, 188] width 39 height 14
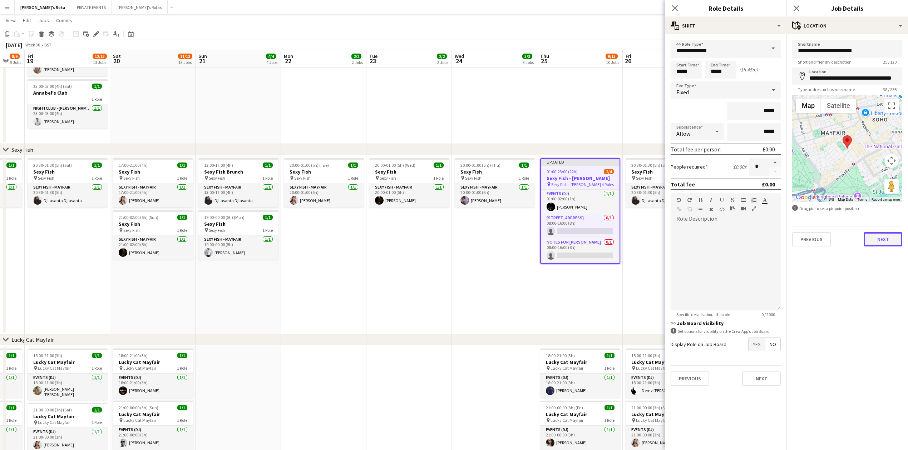
click at [876, 235] on button "Next" at bounding box center [883, 239] width 39 height 14
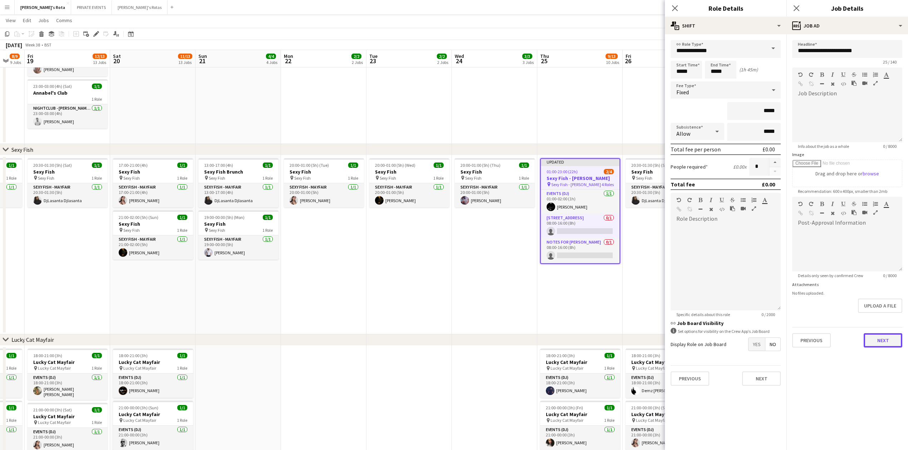
click at [884, 341] on button "Next" at bounding box center [883, 341] width 39 height 14
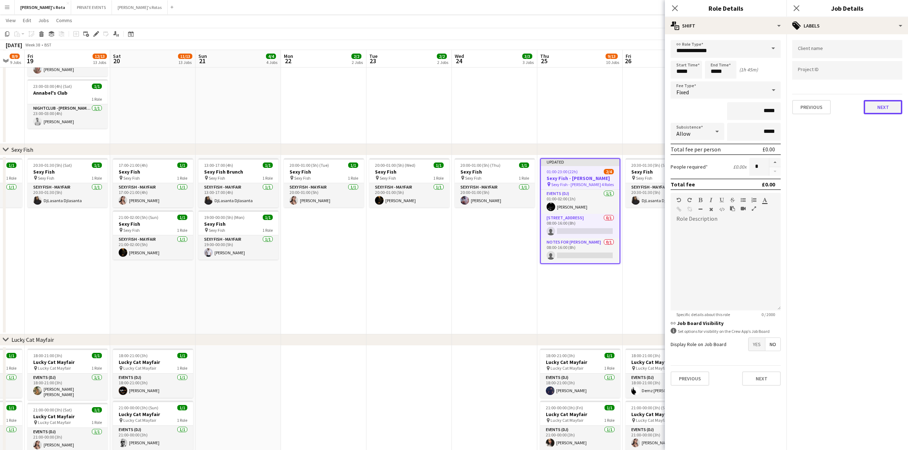
click at [881, 102] on button "Next" at bounding box center [883, 107] width 39 height 14
click at [885, 142] on button "Next" at bounding box center [883, 138] width 39 height 14
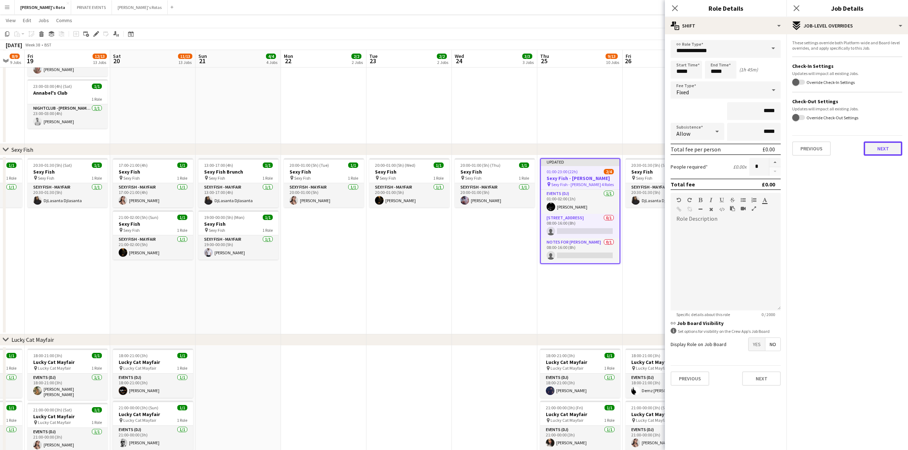
click at [882, 145] on button "Next" at bounding box center [883, 149] width 39 height 14
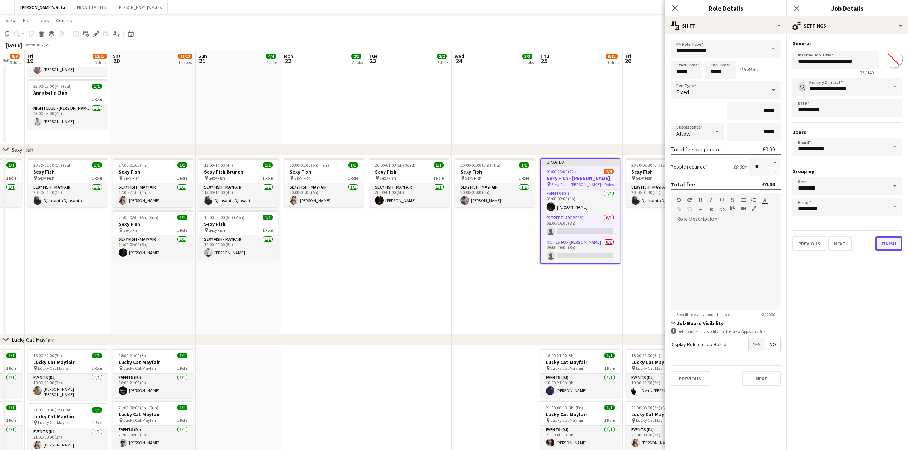
click at [890, 240] on button "Finish" at bounding box center [888, 244] width 27 height 14
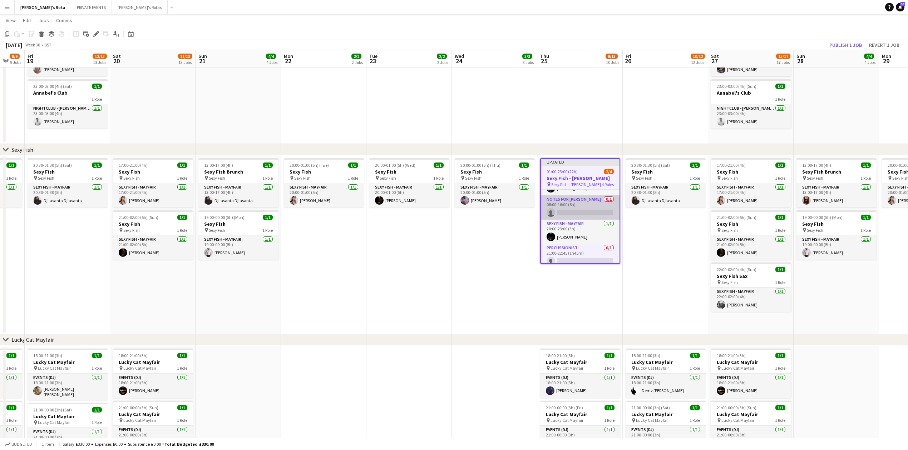
scroll to position [24, 0]
click at [577, 249] on app-card-role "Percussionist 0/1 21:00-22:45 (1h45m) single-neutral-actions" at bounding box center [580, 251] width 79 height 24
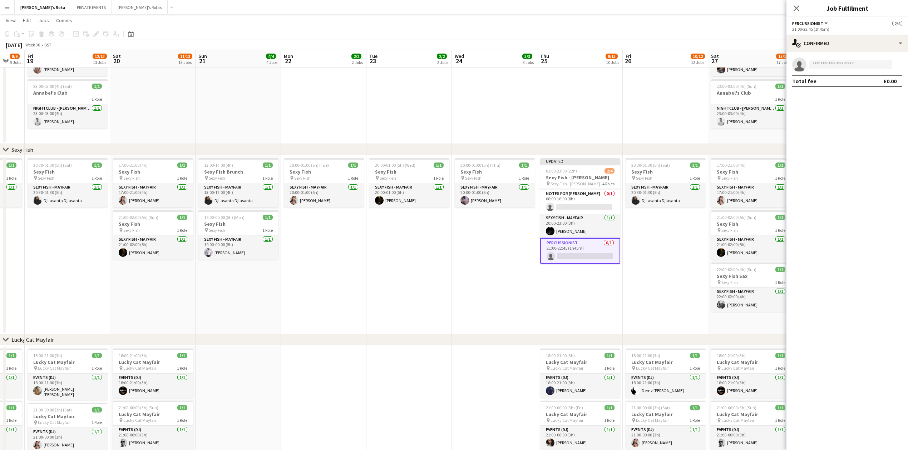
click at [849, 69] on app-invite-slot "single-neutral-actions" at bounding box center [847, 65] width 122 height 14
click at [843, 68] on input at bounding box center [850, 64] width 83 height 9
type input "*****"
click at [840, 81] on span "[EMAIL_ADDRESS][DOMAIN_NAME]" at bounding box center [850, 81] width 71 height 6
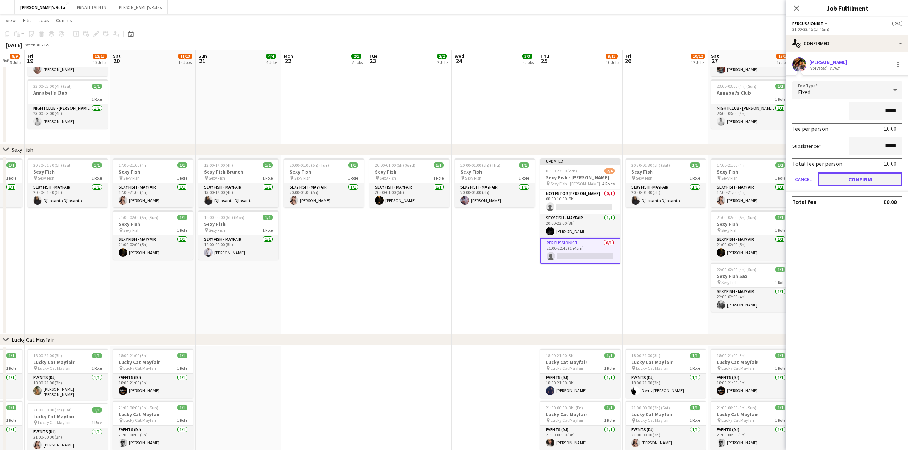
click at [866, 182] on button "Confirm" at bounding box center [860, 179] width 85 height 14
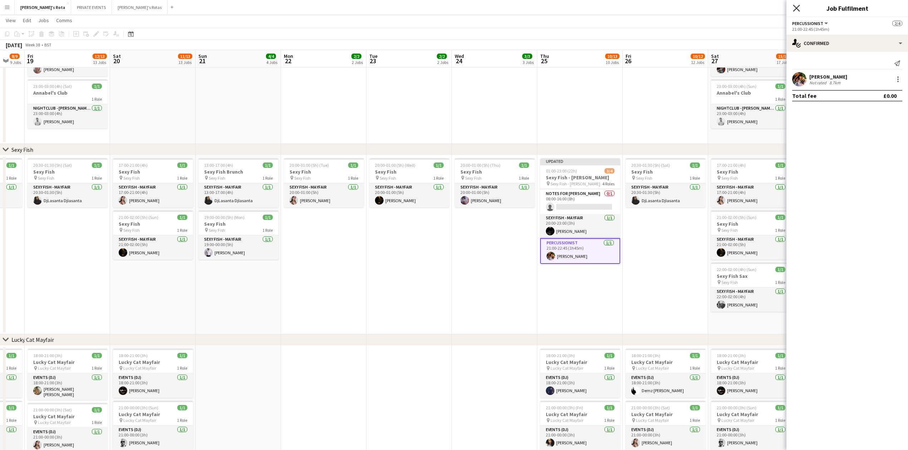
click at [796, 6] on icon "Close pop-in" at bounding box center [796, 8] width 7 height 7
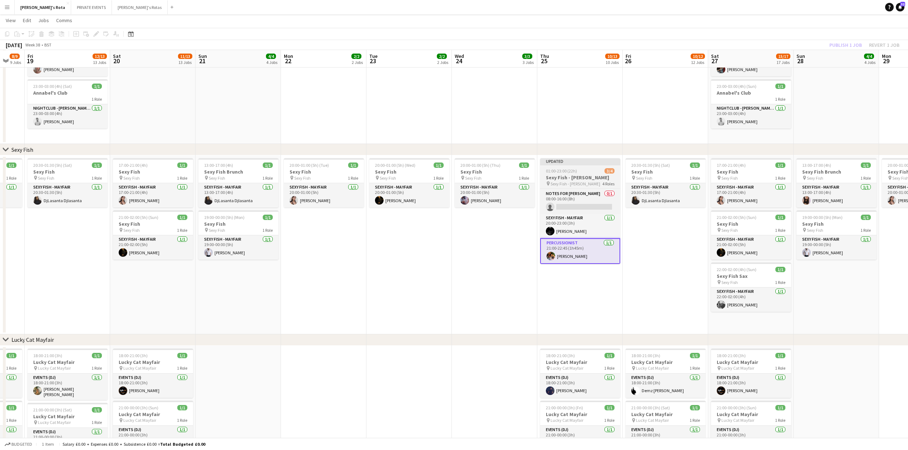
click at [581, 178] on h3 "Sexy Fish - [PERSON_NAME]" at bounding box center [580, 177] width 80 height 6
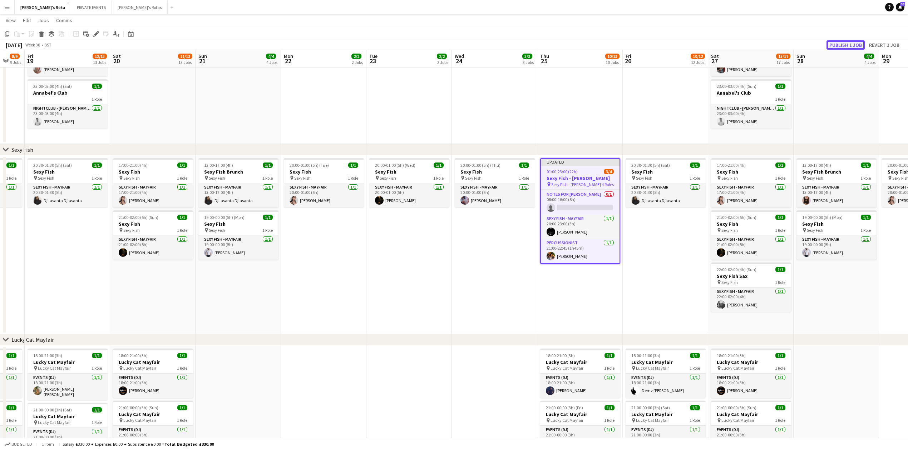
click at [840, 40] on button "Publish 1 job" at bounding box center [845, 44] width 38 height 9
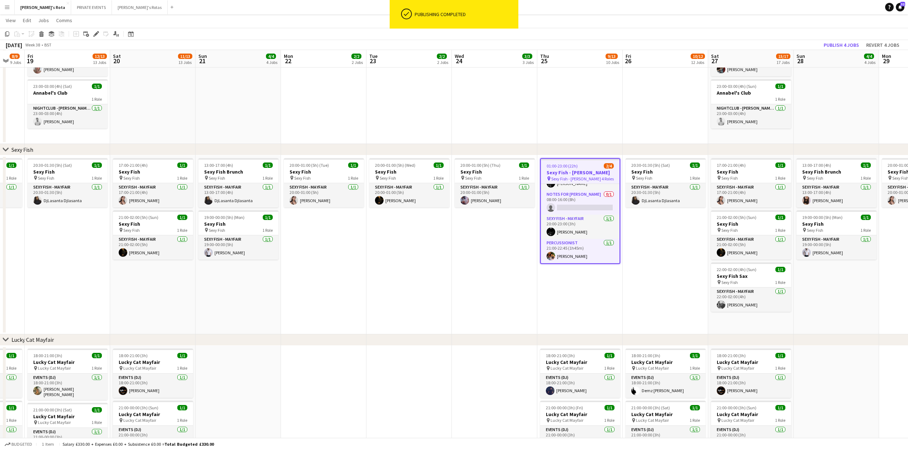
scroll to position [19, 0]
